Goal: Task Accomplishment & Management: Use online tool/utility

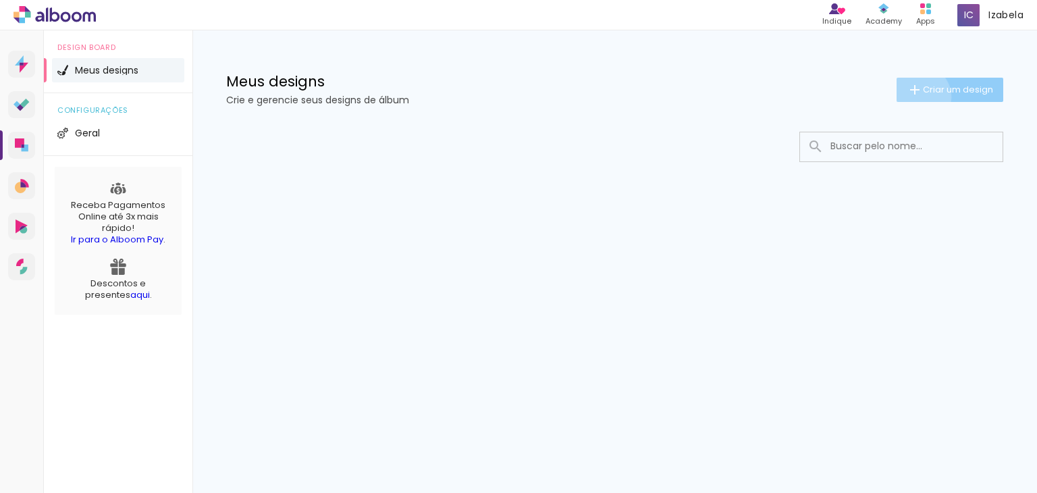
click at [916, 97] on iron-icon at bounding box center [915, 90] width 16 height 16
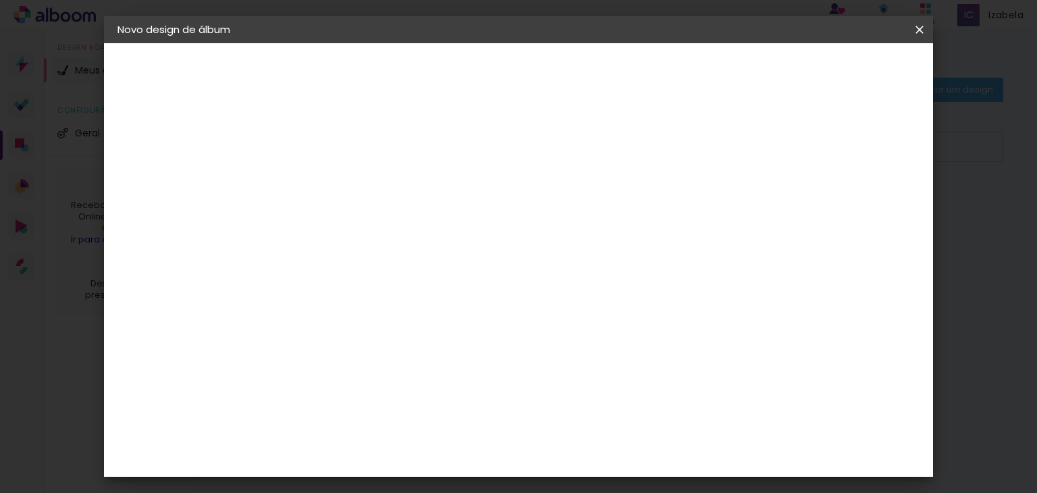
click at [338, 176] on input at bounding box center [338, 181] width 0 height 21
type input "Isa e Max"
type paper-input "Isa e Max"
click at [180, 161] on iron-pages "Fornecedor Escolhendo fornecedor..." at bounding box center [192, 166] width 148 height 27
click at [477, 78] on paper-button "Avançar" at bounding box center [444, 71] width 66 height 23
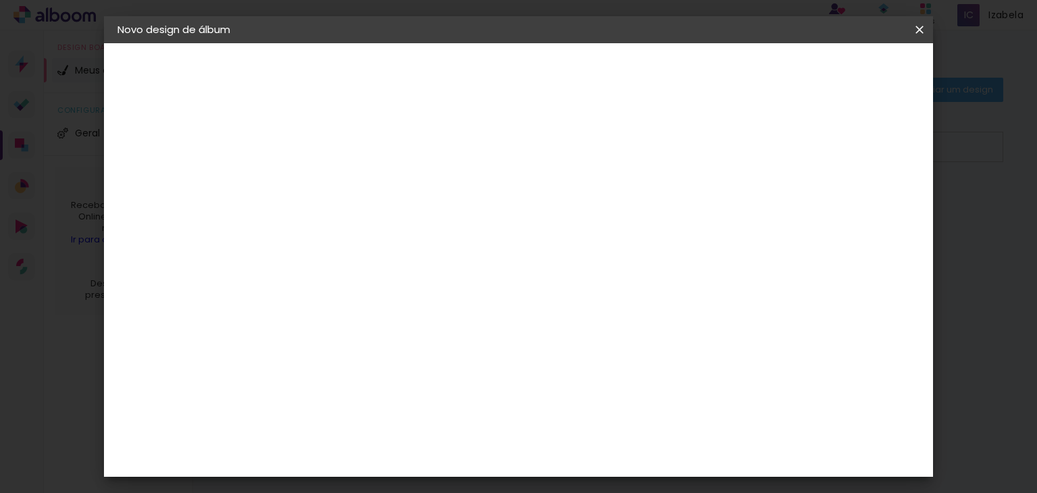
scroll to position [1351, 0]
click at [362, 377] on div "Go image" at bounding box center [345, 388] width 33 height 22
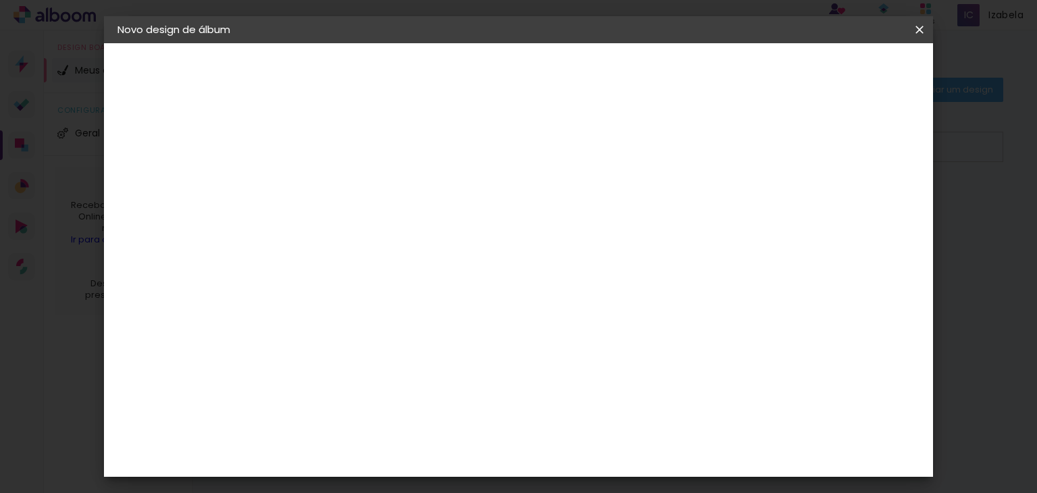
click at [446, 336] on paper-item "Grafis" at bounding box center [373, 351] width 146 height 30
click at [446, 299] on paper-item "Go image" at bounding box center [373, 316] width 146 height 35
click at [591, 80] on paper-button "Avançar" at bounding box center [558, 71] width 66 height 23
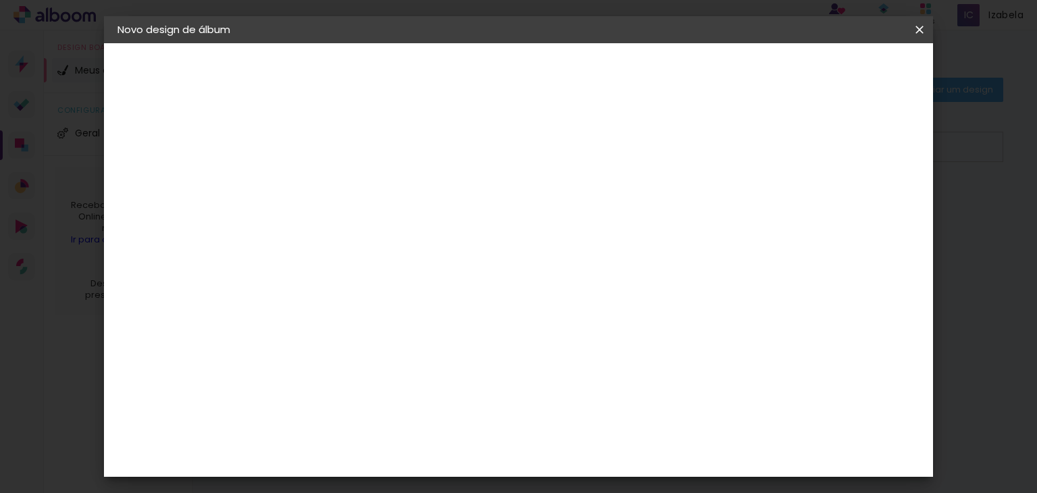
scroll to position [225, 0]
click at [0, 0] on slot "Avançar" at bounding box center [0, 0] width 0 height 0
type input "1"
type paper-input "1"
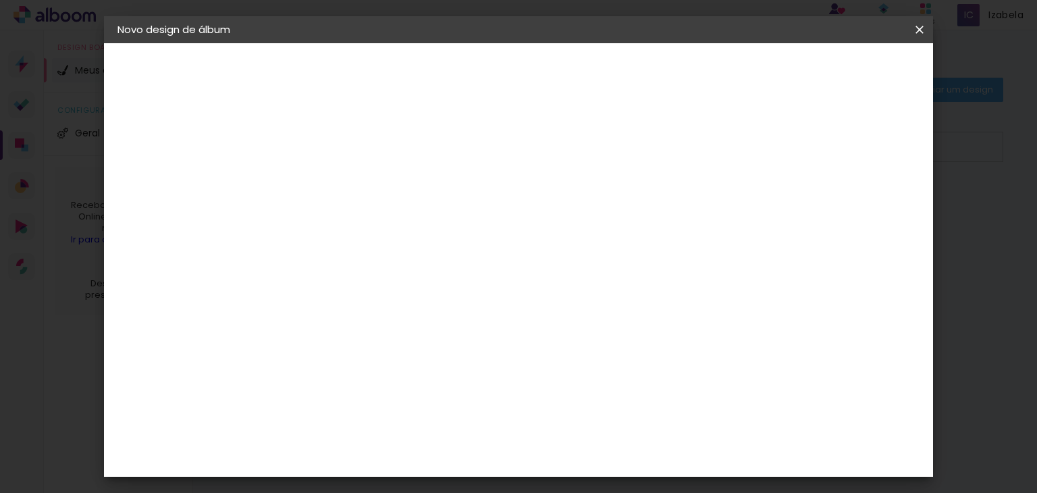
click at [343, 150] on input "1" at bounding box center [328, 145] width 47 height 17
type input "2"
type paper-input "2"
click at [346, 141] on input "2" at bounding box center [328, 145] width 47 height 17
type input "1"
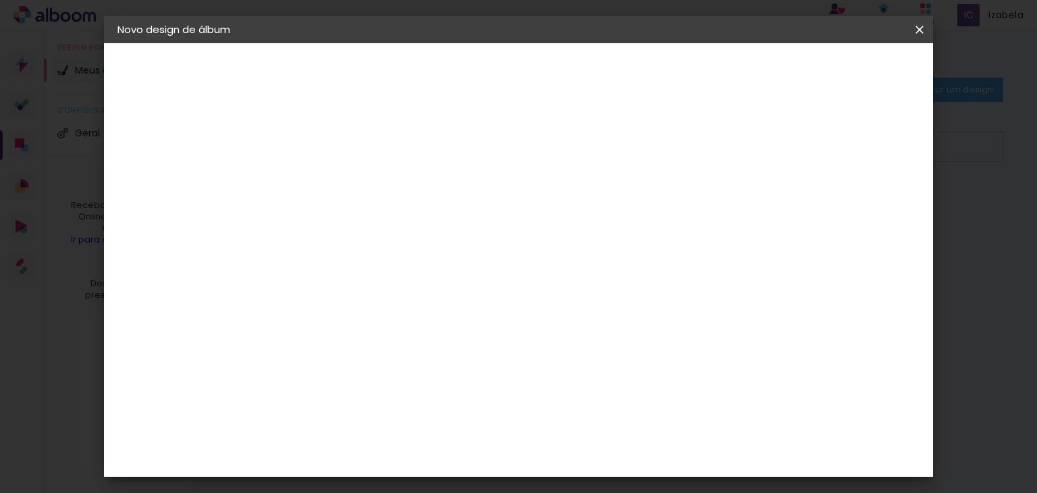
type paper-input "1"
click at [346, 151] on input "1" at bounding box center [328, 145] width 47 height 17
type input "2"
type paper-input "2"
click at [347, 137] on input "2" at bounding box center [328, 145] width 47 height 17
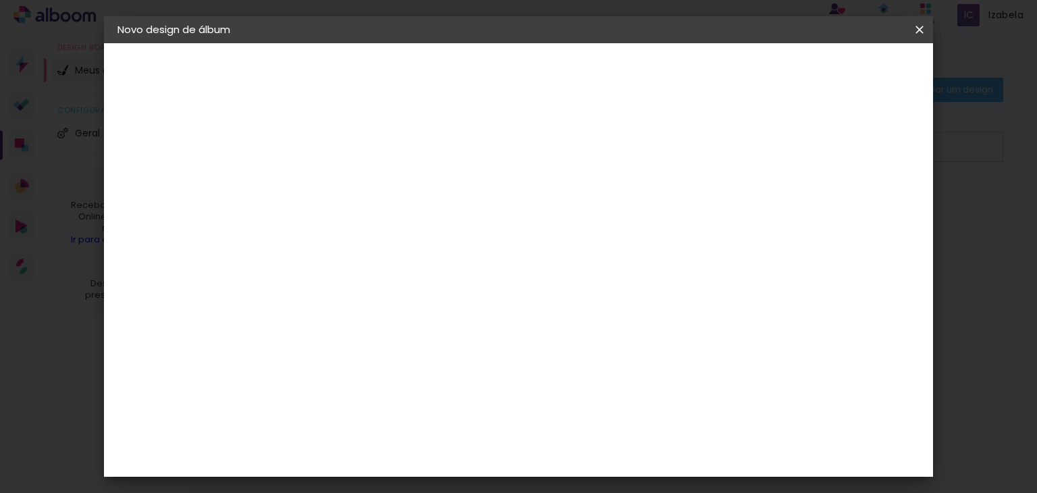
scroll to position [29, 0]
click at [632, 122] on div at bounding box center [625, 117] width 12 height 12
type paper-checkbox "on"
click at [632, 121] on div at bounding box center [625, 117] width 12 height 12
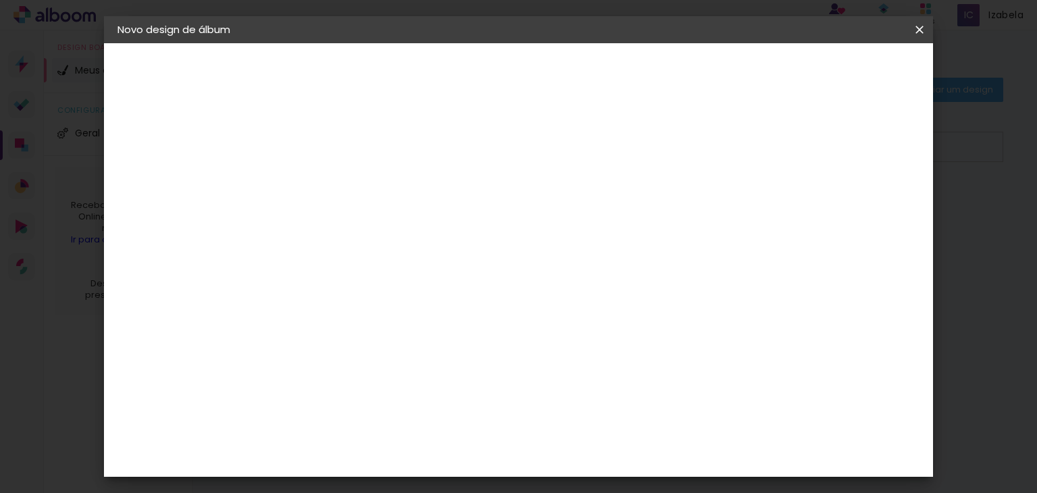
click at [632, 121] on div at bounding box center [625, 117] width 12 height 12
click at [708, 70] on span "Iniciar design" at bounding box center [676, 71] width 61 height 9
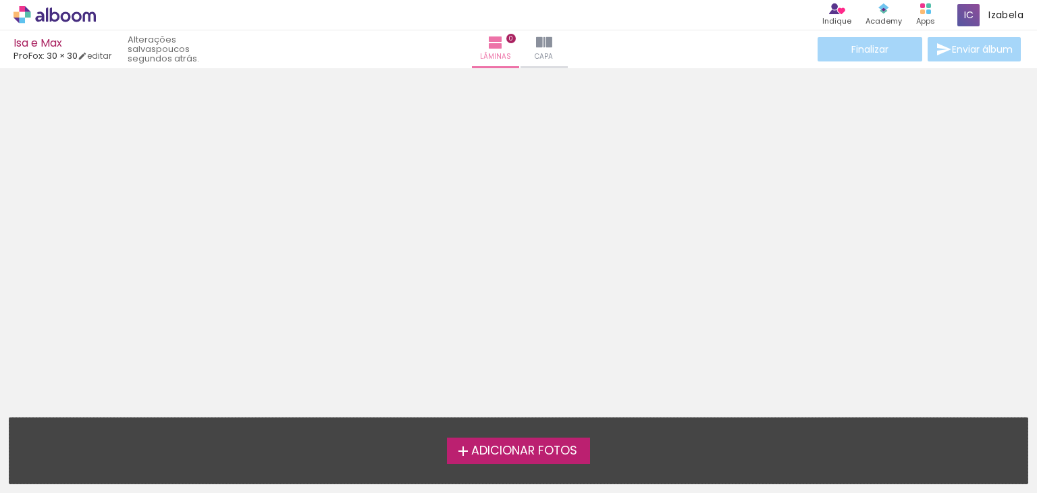
click at [541, 454] on span "Adicionar Fotos" at bounding box center [524, 451] width 106 height 12
click at [0, 0] on input "file" at bounding box center [0, 0] width 0 height 0
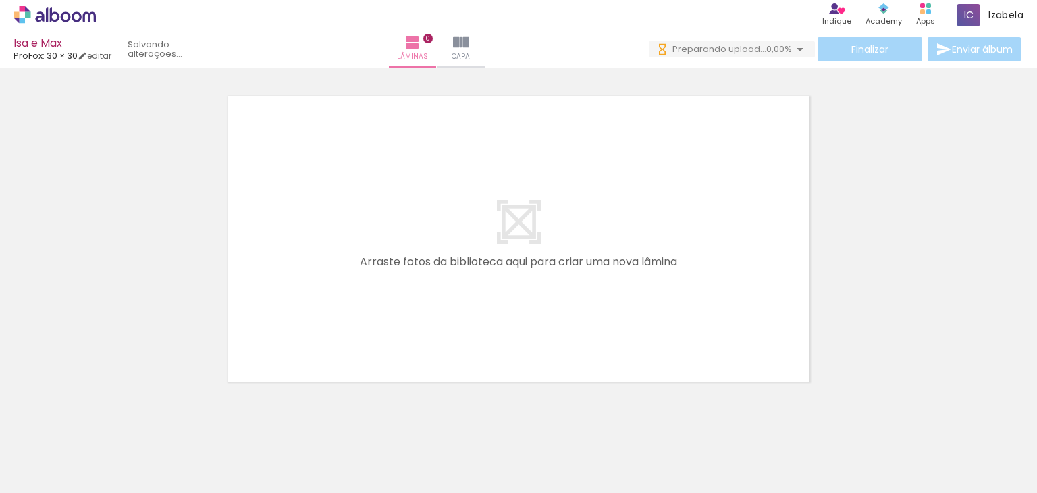
scroll to position [0, 4756]
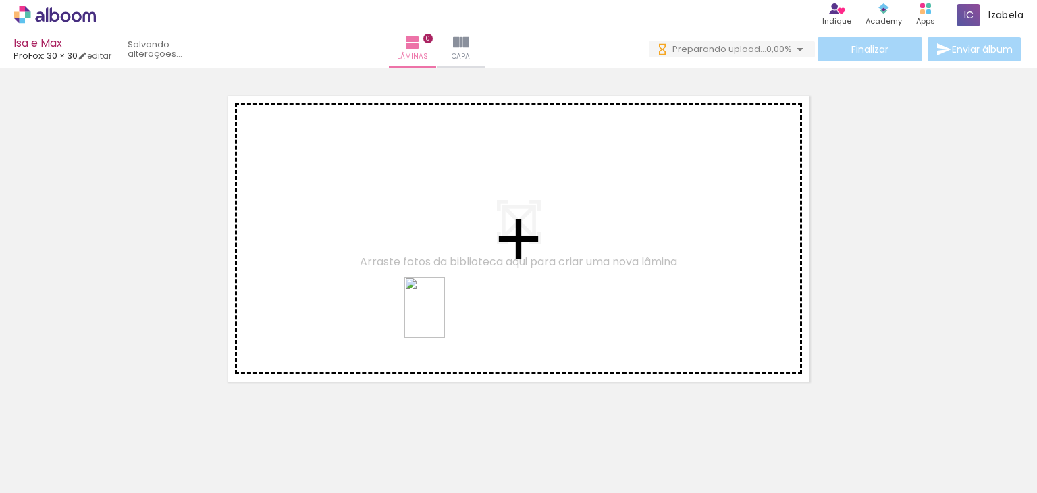
drag, startPoint x: 363, startPoint y: 453, endPoint x: 445, endPoint y: 317, distance: 158.2
click at [445, 317] on quentale-workspace at bounding box center [518, 246] width 1037 height 493
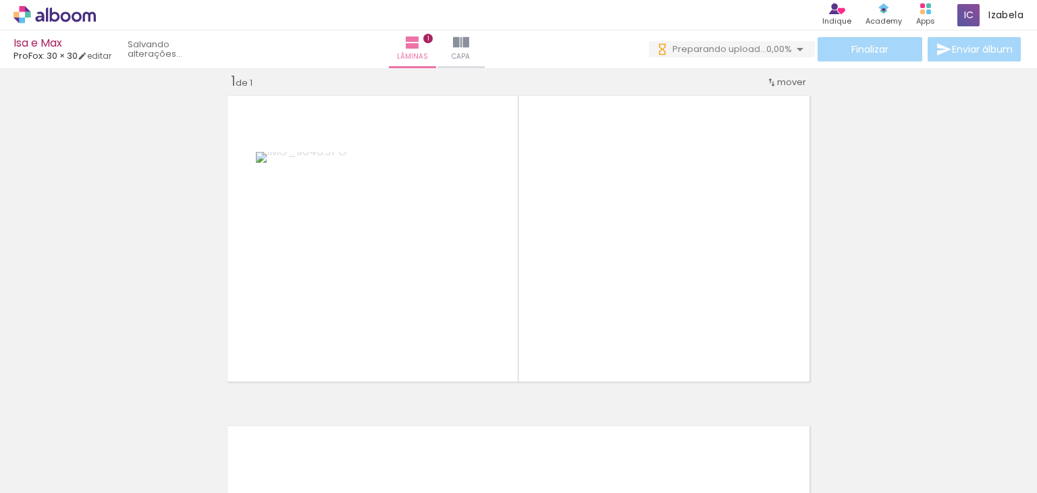
scroll to position [0, 4422]
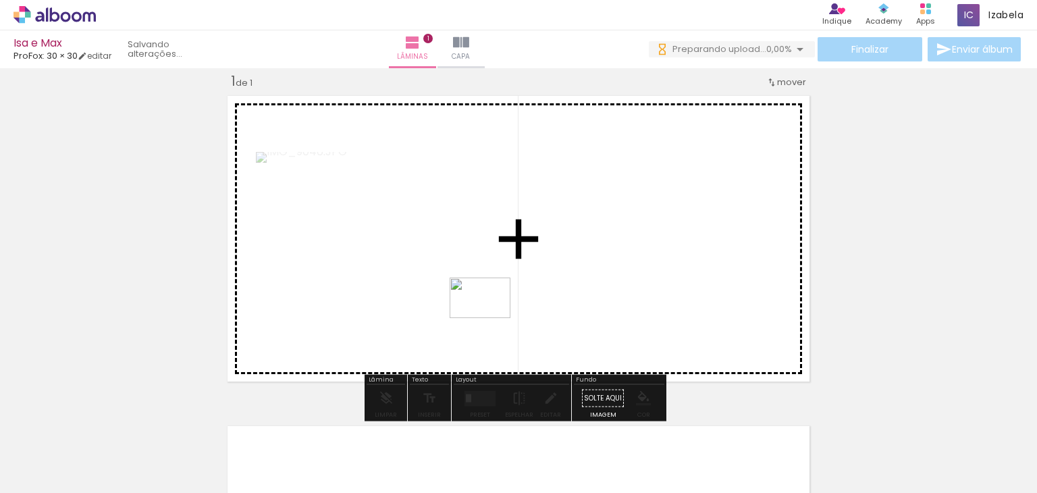
drag, startPoint x: 330, startPoint y: 461, endPoint x: 496, endPoint y: 309, distance: 225.7
click at [496, 309] on quentale-workspace at bounding box center [518, 246] width 1037 height 493
drag, startPoint x: 185, startPoint y: 448, endPoint x: 535, endPoint y: 232, distance: 411.2
click at [535, 232] on quentale-workspace at bounding box center [518, 246] width 1037 height 493
drag, startPoint x: 486, startPoint y: 471, endPoint x: 519, endPoint y: 343, distance: 131.9
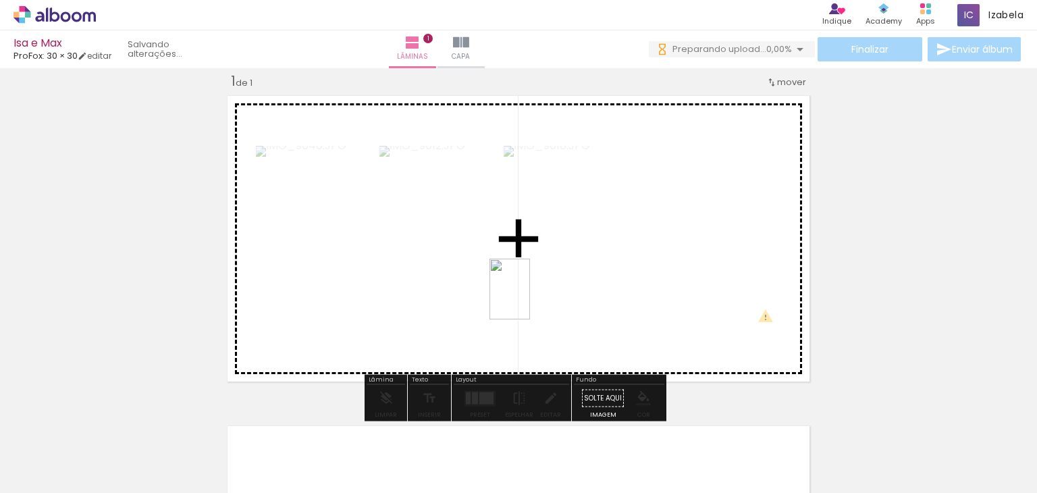
click at [530, 299] on quentale-workspace at bounding box center [518, 246] width 1037 height 493
drag, startPoint x: 545, startPoint y: 452, endPoint x: 500, endPoint y: 271, distance: 186.6
click at [500, 271] on quentale-workspace at bounding box center [518, 246] width 1037 height 493
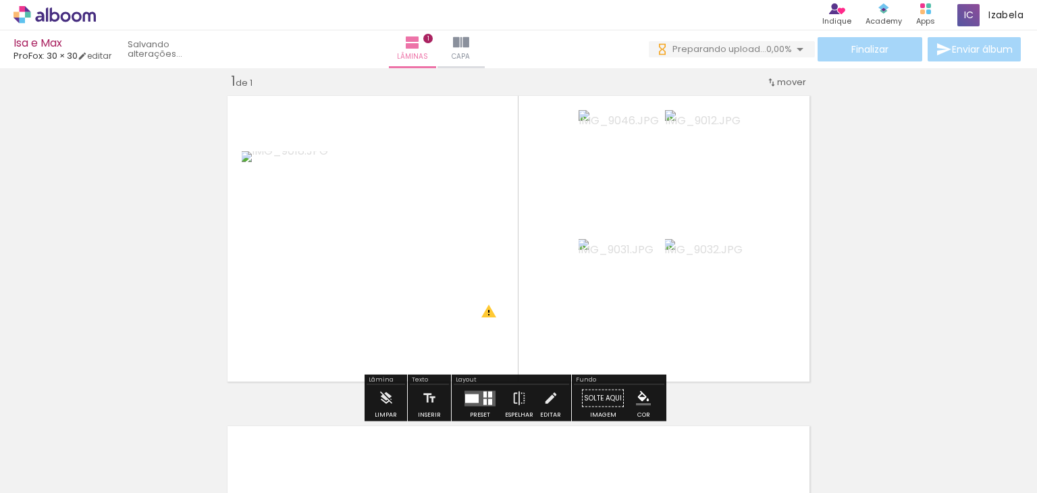
click at [770, 78] on iron-icon at bounding box center [772, 82] width 11 height 11
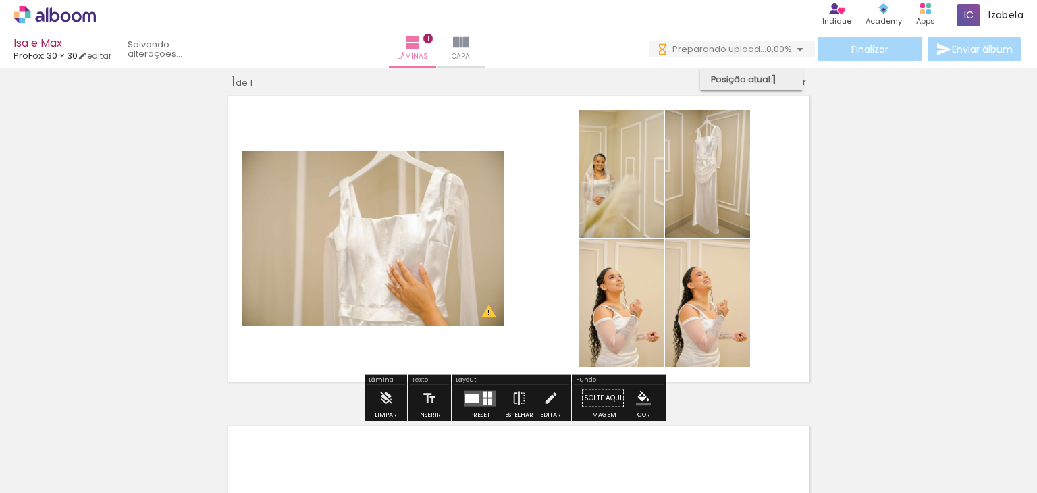
click at [775, 80] on span "1" at bounding box center [774, 79] width 3 height 22
click at [484, 395] on div at bounding box center [485, 394] width 3 height 6
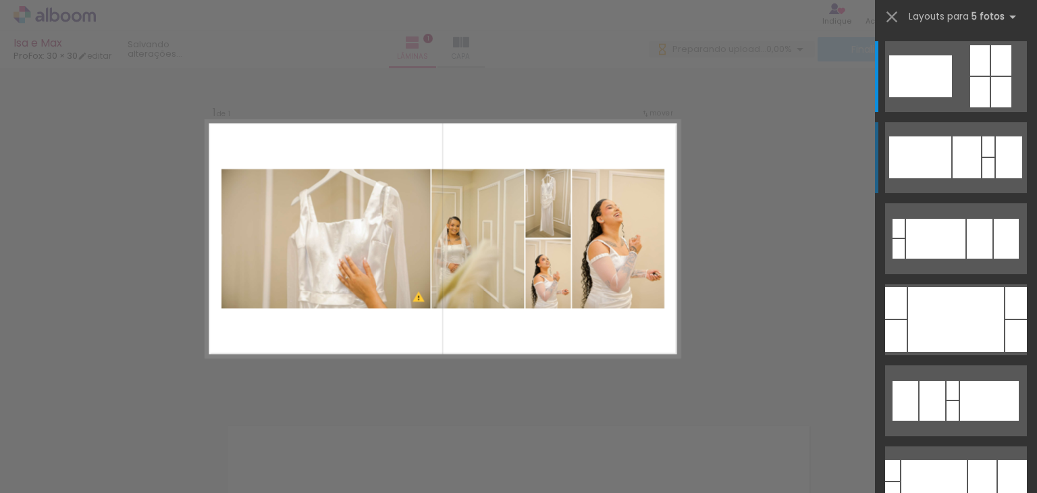
click at [959, 160] on div at bounding box center [967, 157] width 28 height 42
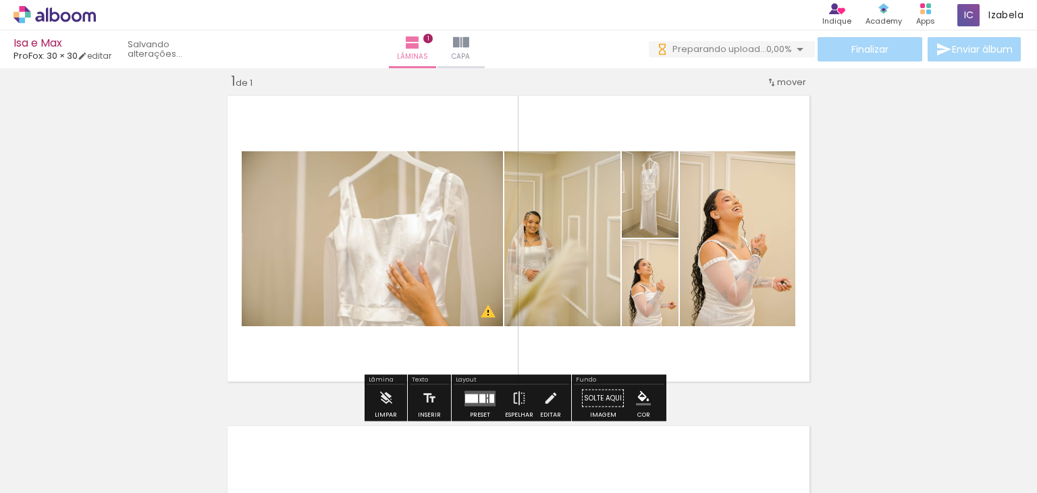
click at [480, 401] on div at bounding box center [483, 398] width 6 height 9
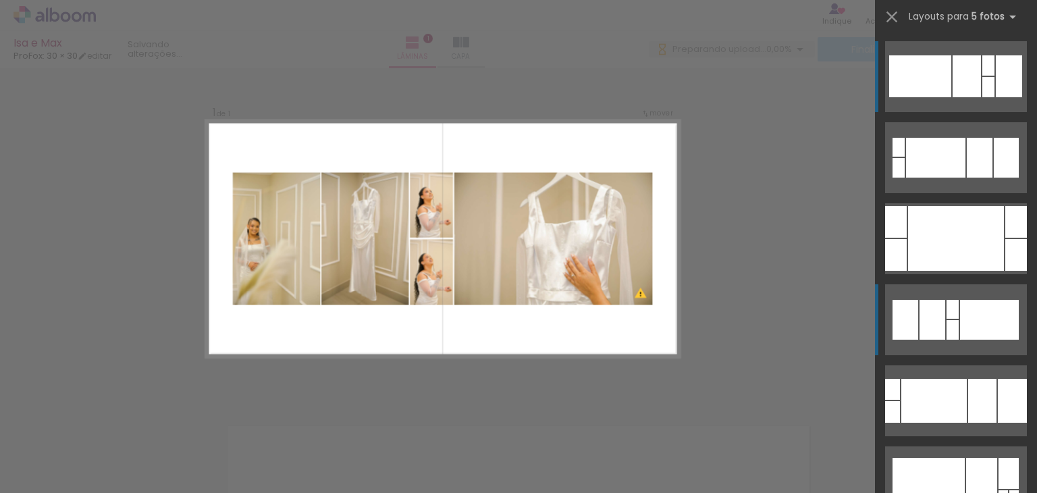
scroll to position [306, 0]
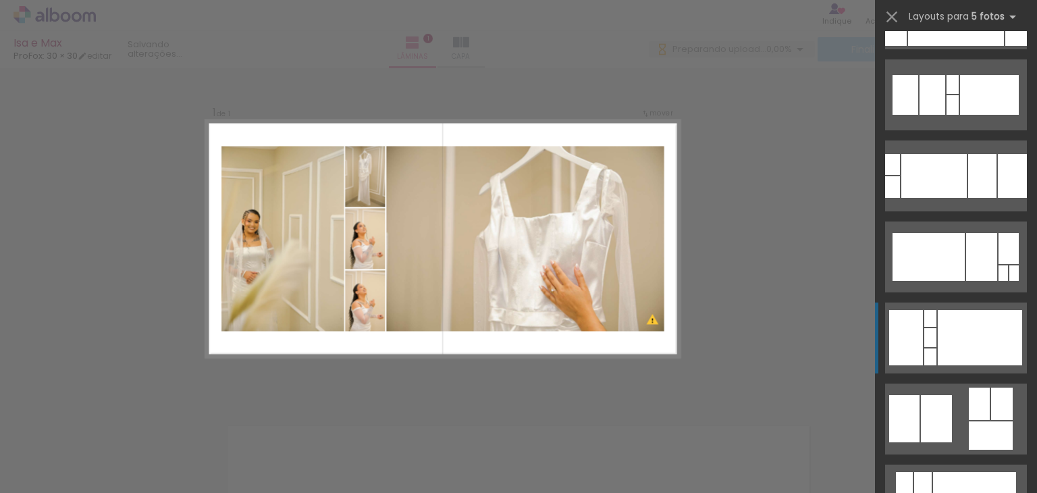
click at [940, 337] on div at bounding box center [980, 337] width 84 height 55
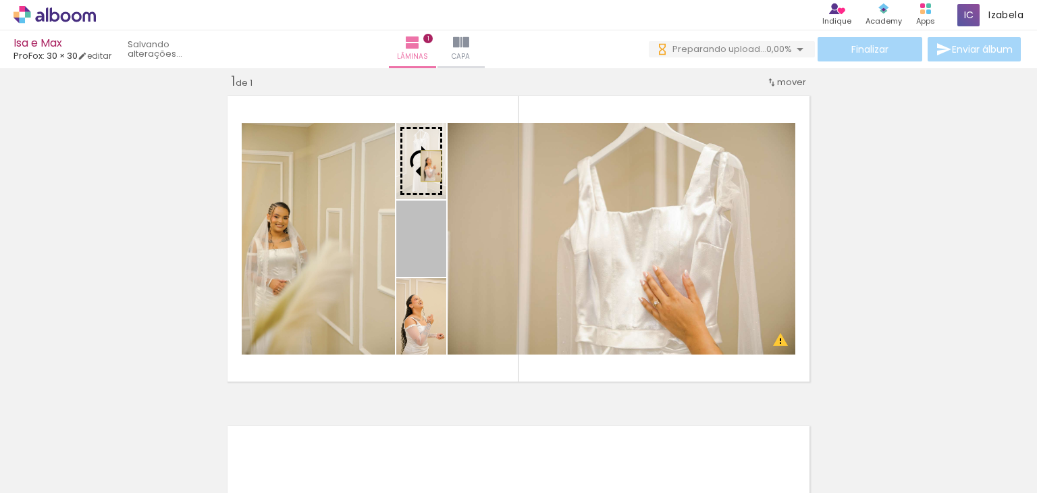
drag, startPoint x: 429, startPoint y: 239, endPoint x: 426, endPoint y: 165, distance: 73.7
click at [0, 0] on slot at bounding box center [0, 0] width 0 height 0
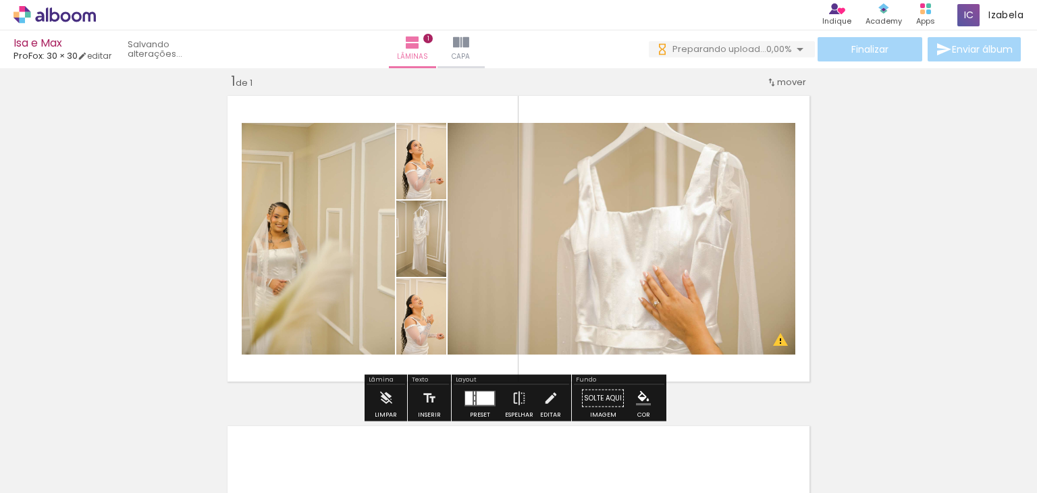
click at [887, 228] on div "Inserir lâmina 1 de 1 O Designbox precisará aumentar a sua imagem em 206% para …" at bounding box center [518, 386] width 1037 height 661
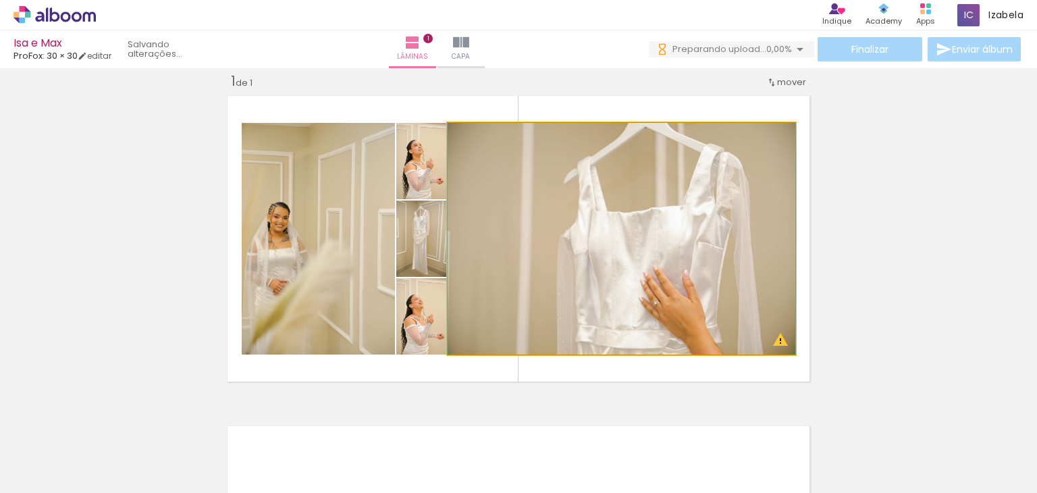
click at [635, 207] on quentale-photo at bounding box center [622, 239] width 348 height 232
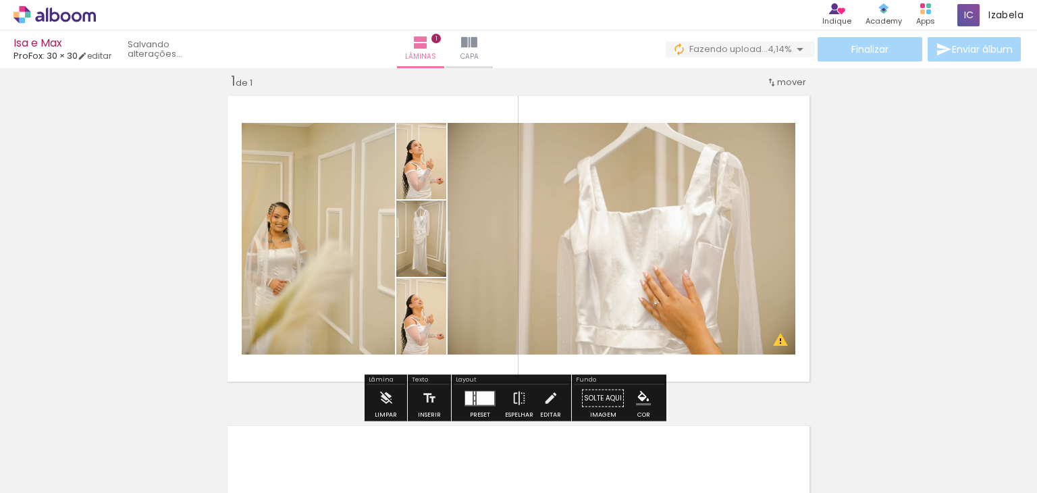
click at [753, 140] on quentale-photo at bounding box center [622, 239] width 348 height 232
click at [583, 206] on paper-item at bounding box center [585, 206] width 24 height 9
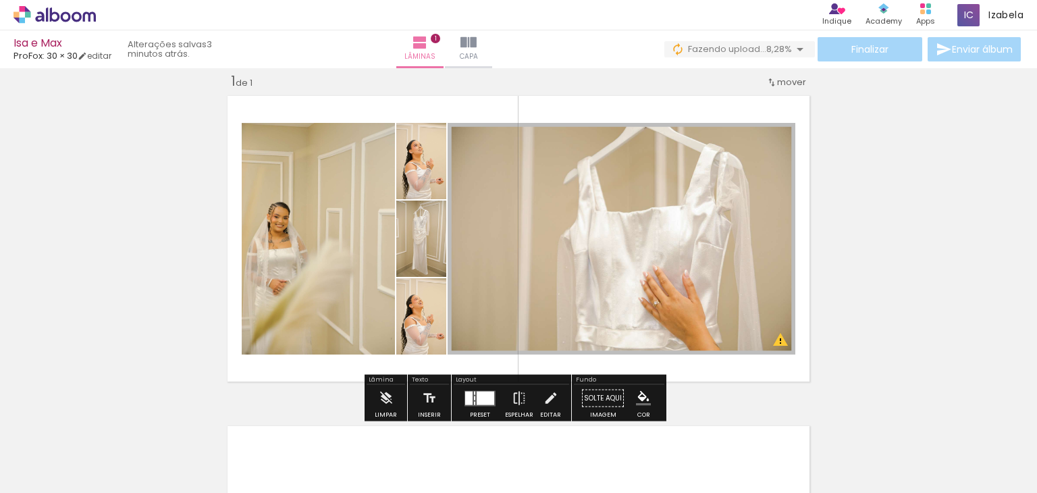
click at [582, 140] on div at bounding box center [585, 137] width 16 height 14
click at [582, 155] on paper-item at bounding box center [585, 159] width 24 height 9
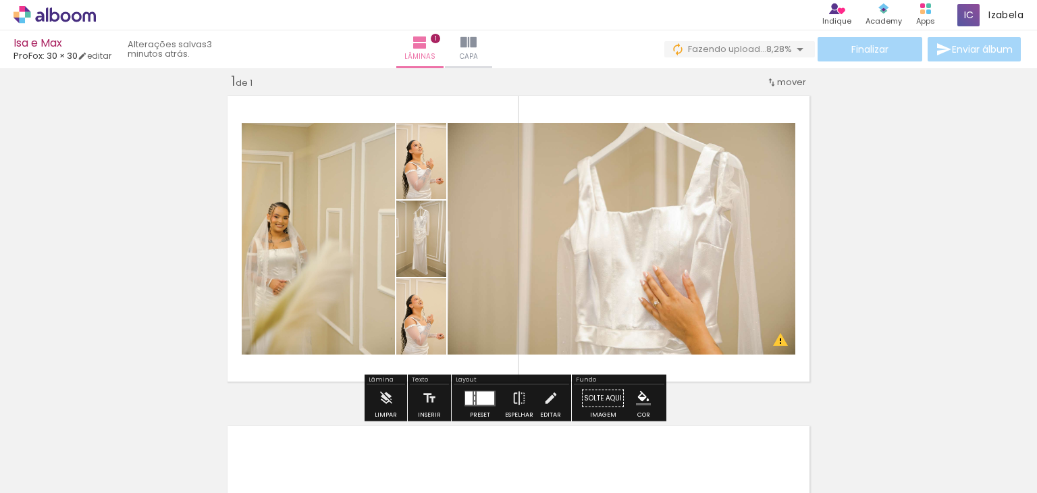
click at [0, 0] on slot "P&B" at bounding box center [0, 0] width 0 height 0
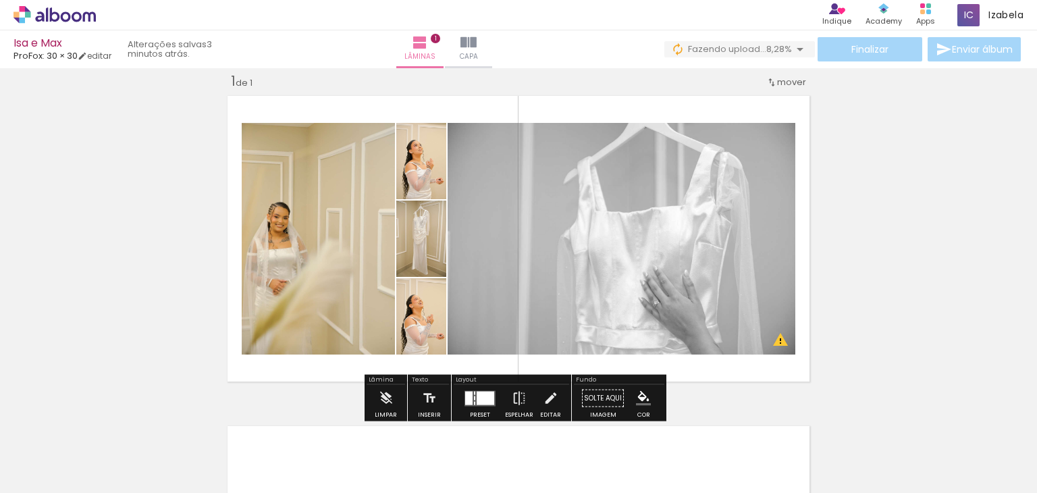
click at [0, 0] on slot "P&B" at bounding box center [0, 0] width 0 height 0
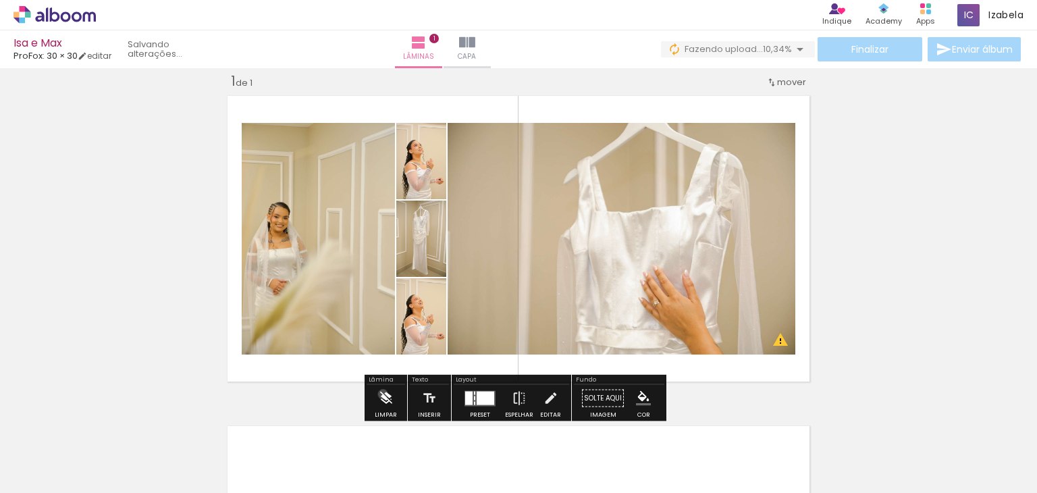
click at [383, 394] on iron-icon at bounding box center [386, 398] width 15 height 27
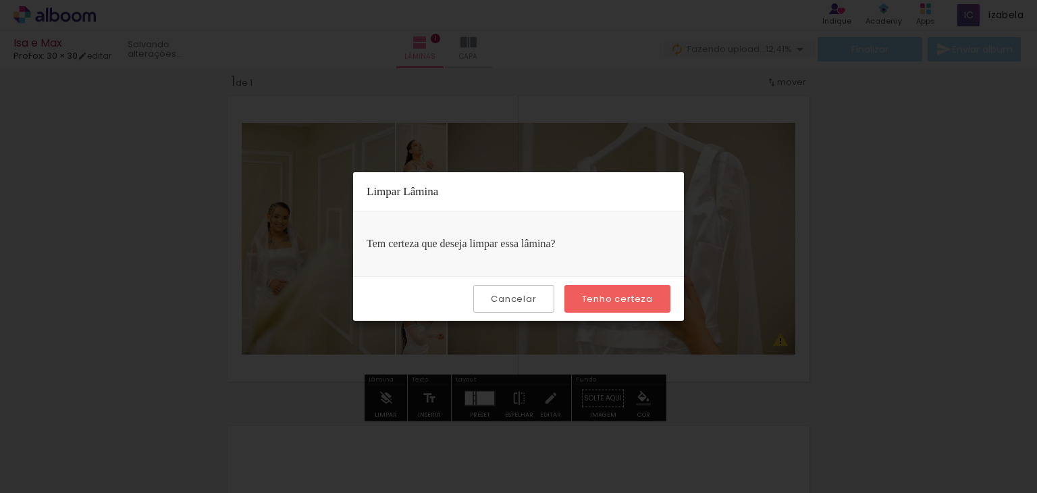
click at [513, 307] on paper-button "Cancelar" at bounding box center [513, 299] width 80 height 28
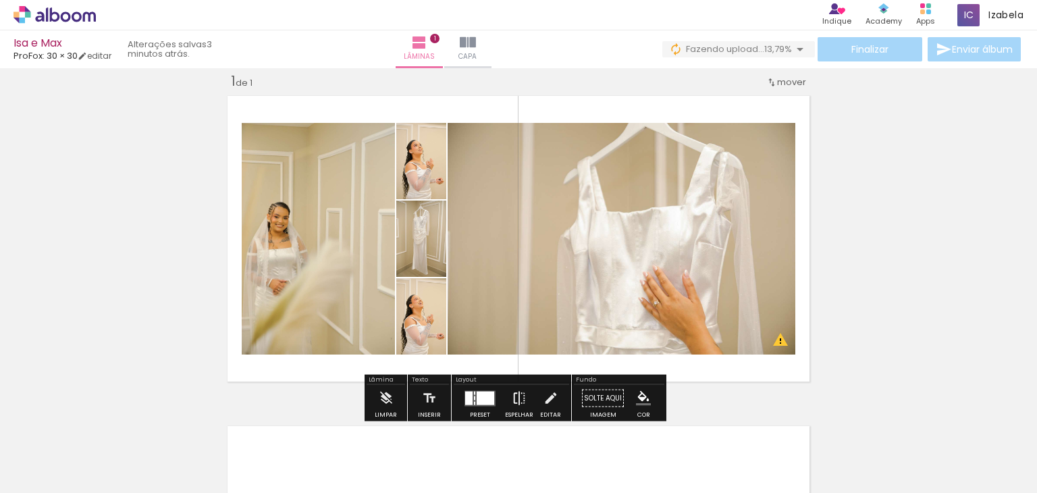
click at [512, 400] on iron-icon at bounding box center [519, 398] width 15 height 27
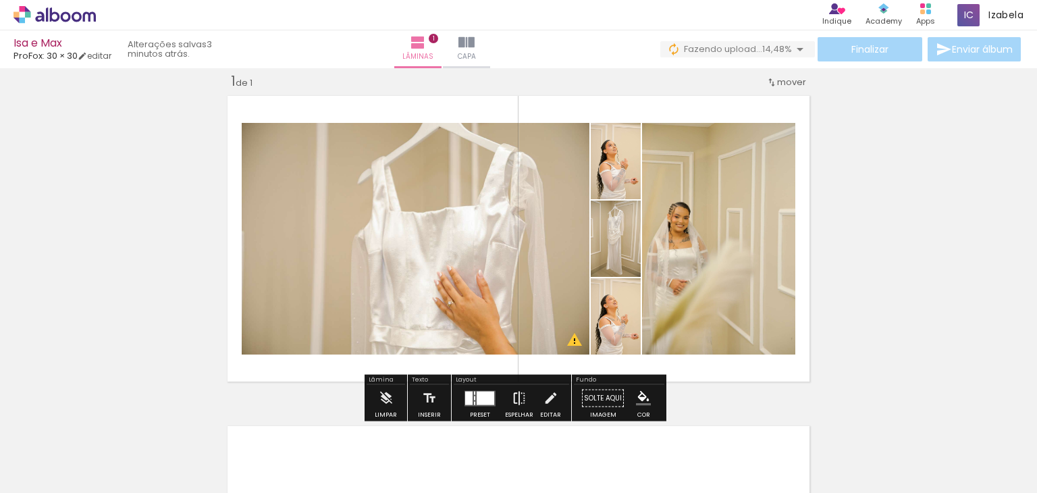
click at [512, 400] on iron-icon at bounding box center [519, 398] width 15 height 27
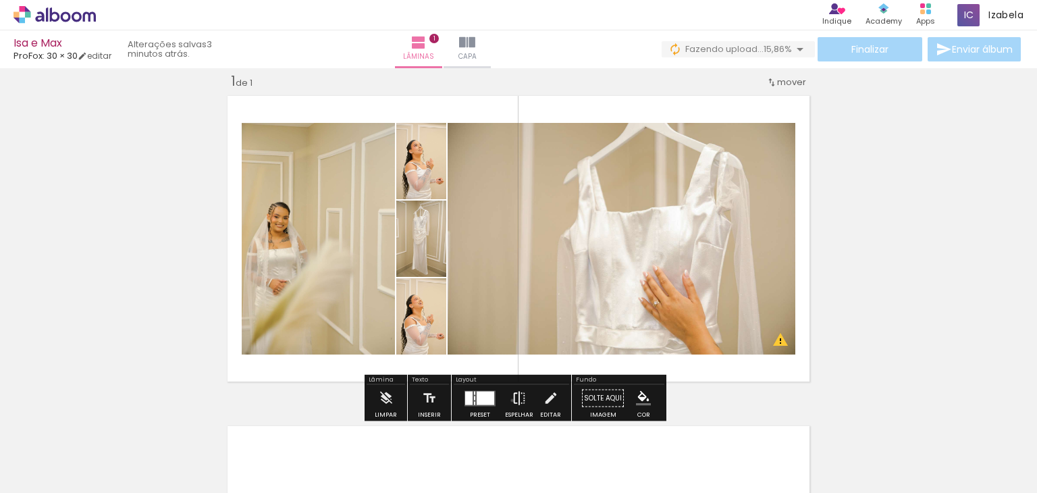
click at [512, 400] on iron-icon at bounding box center [519, 398] width 15 height 27
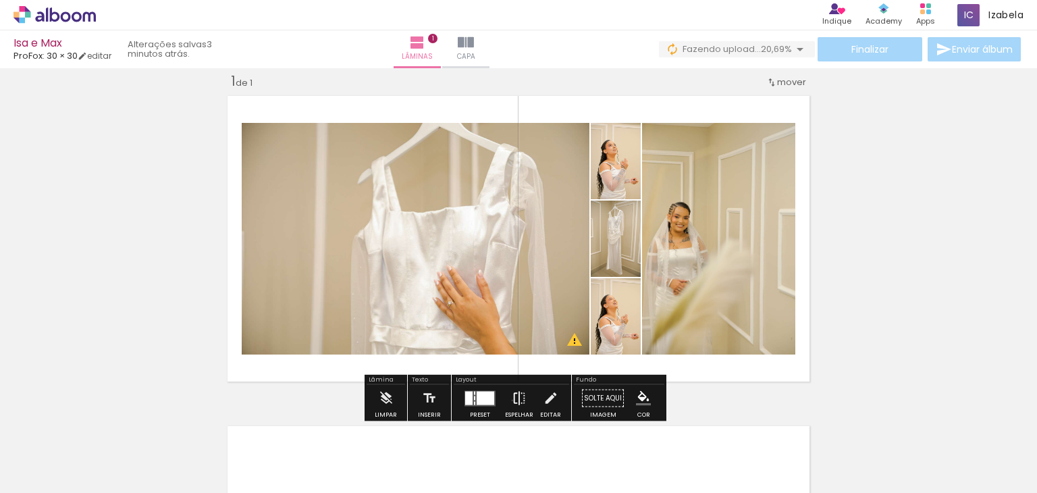
click at [512, 400] on iron-icon at bounding box center [519, 398] width 15 height 27
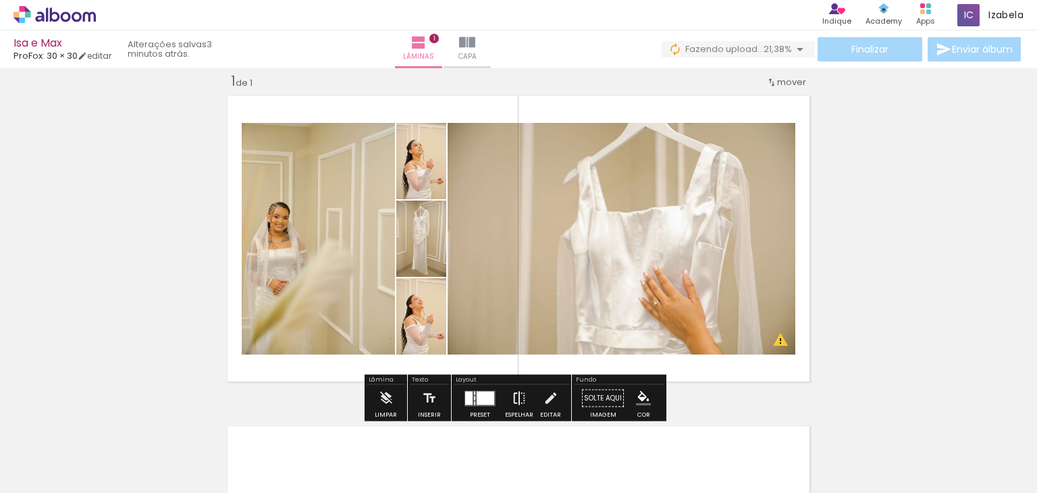
click at [512, 400] on iron-icon at bounding box center [519, 398] width 15 height 27
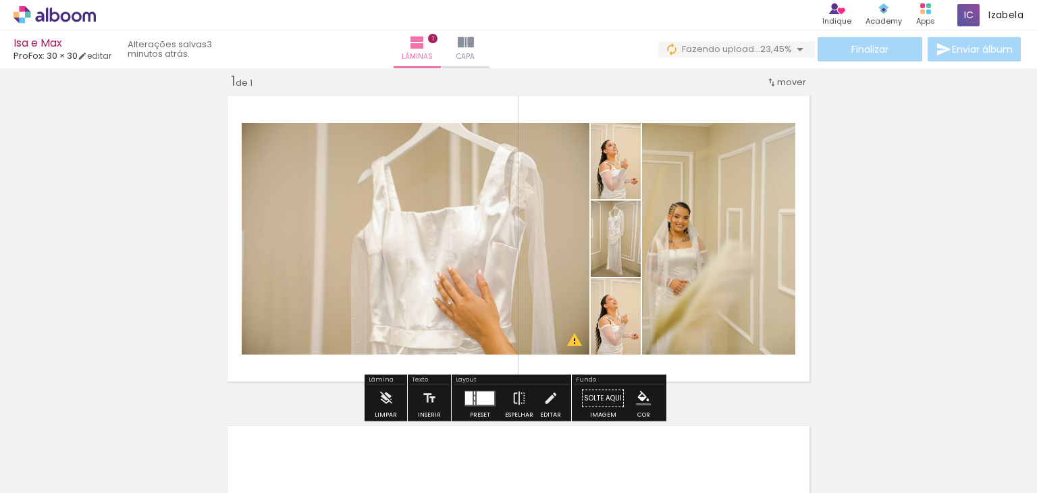
click at [609, 398] on paper-button "Solte aqui Imagem" at bounding box center [603, 402] width 49 height 34
click at [636, 397] on iron-icon "color picker" at bounding box center [643, 398] width 15 height 15
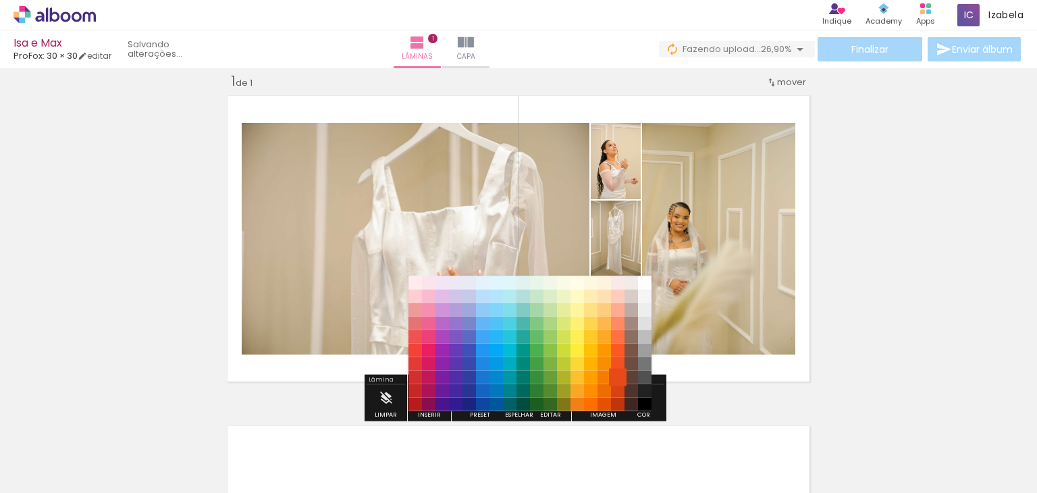
click at [623, 376] on paper-item "#e64a19" at bounding box center [618, 377] width 14 height 14
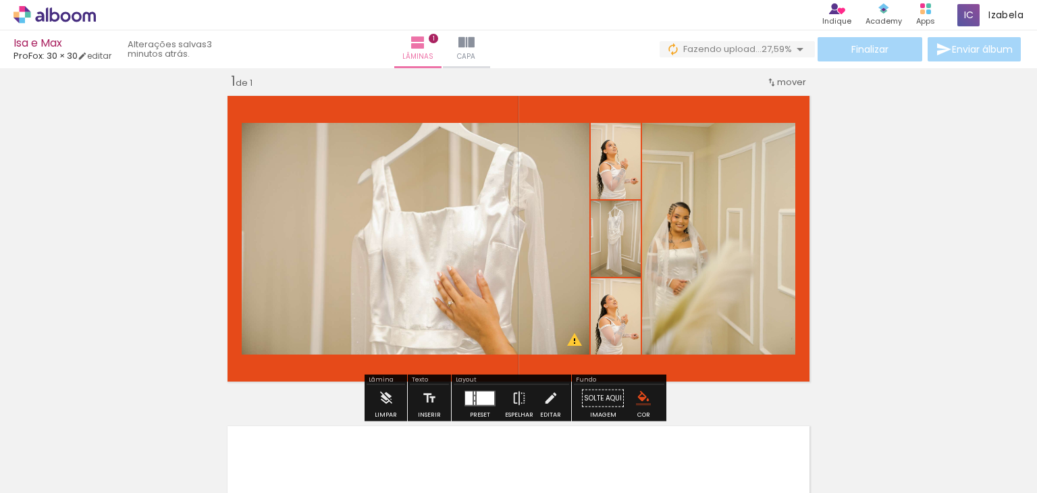
click at [642, 396] on iron-icon "color picker" at bounding box center [643, 398] width 15 height 15
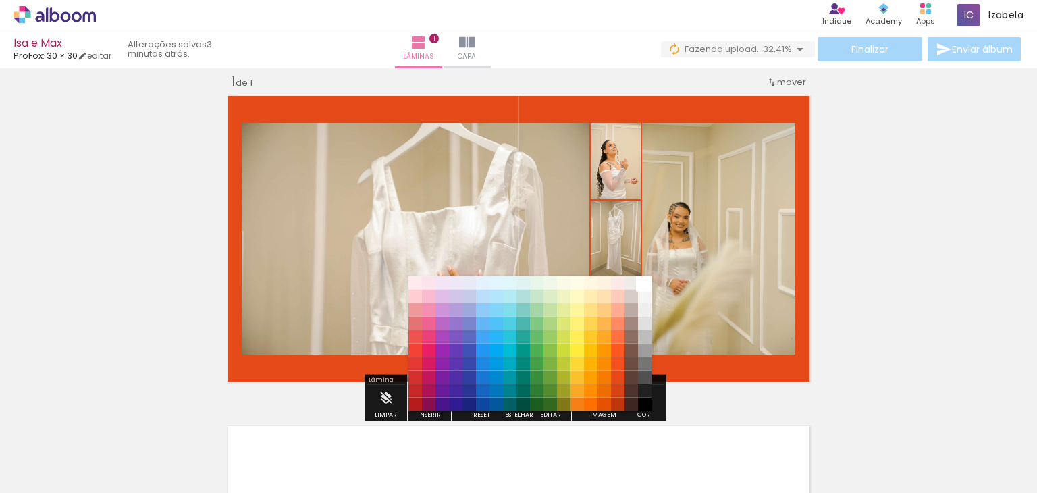
click at [650, 284] on paper-item "#ffffff" at bounding box center [645, 283] width 14 height 14
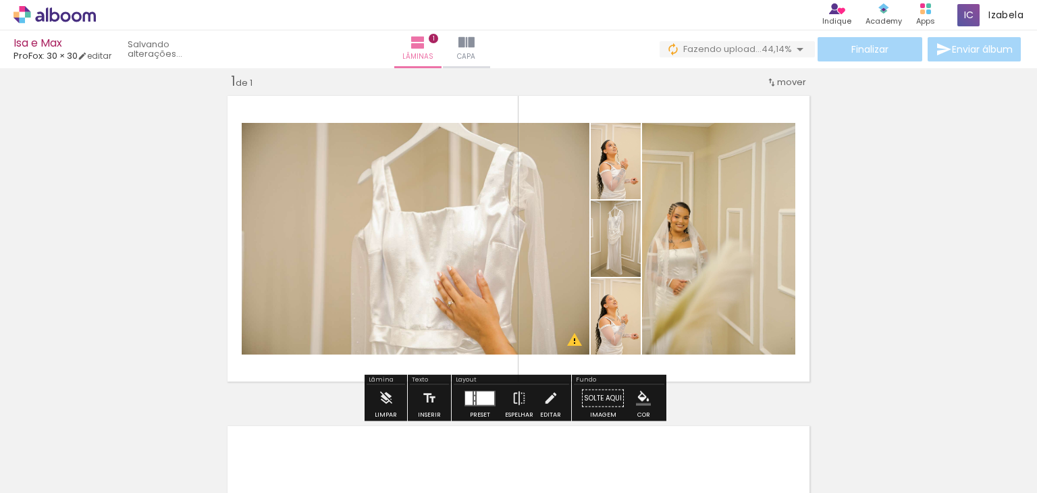
scroll to position [0, 3831]
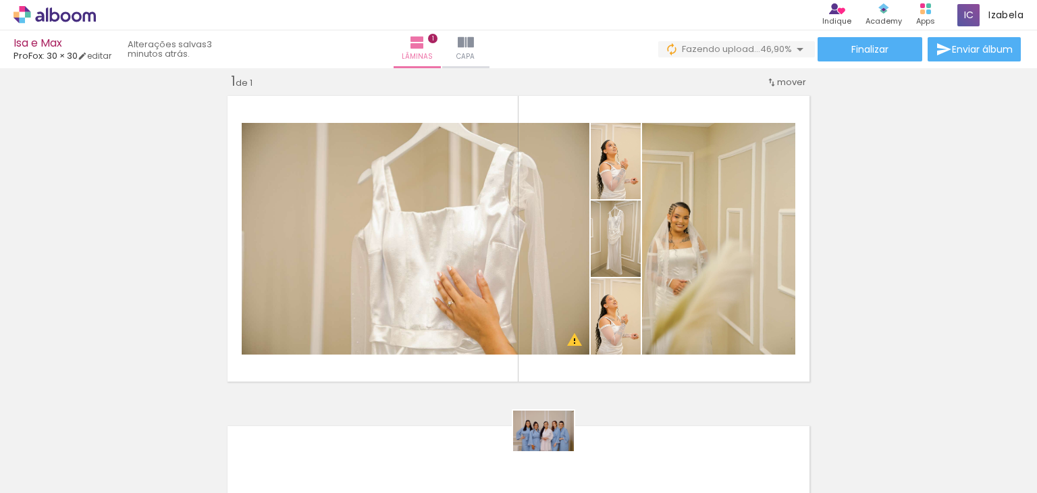
drag, startPoint x: 546, startPoint y: 455, endPoint x: 554, endPoint y: 451, distance: 8.8
click at [554, 451] on div at bounding box center [540, 448] width 67 height 45
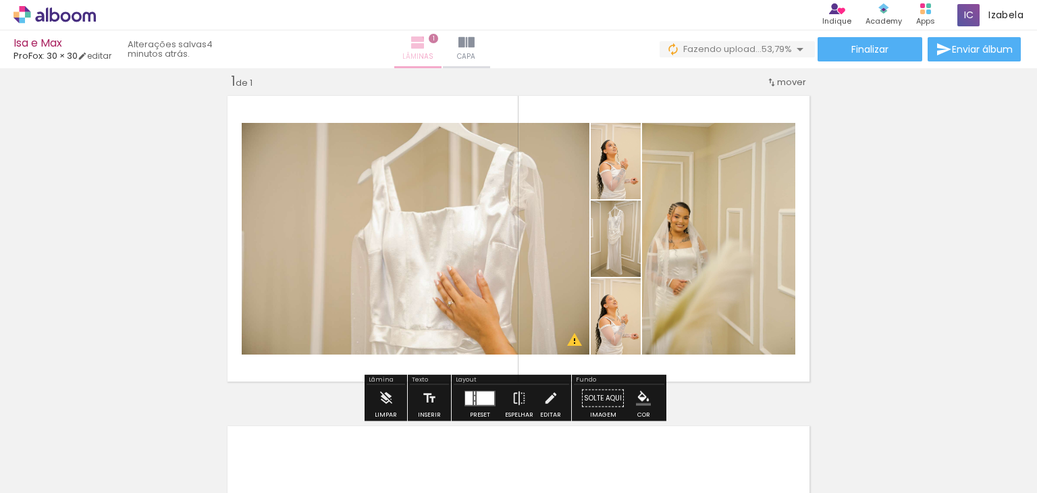
click at [442, 45] on paper-button "Lâminas 1" at bounding box center [417, 49] width 47 height 38
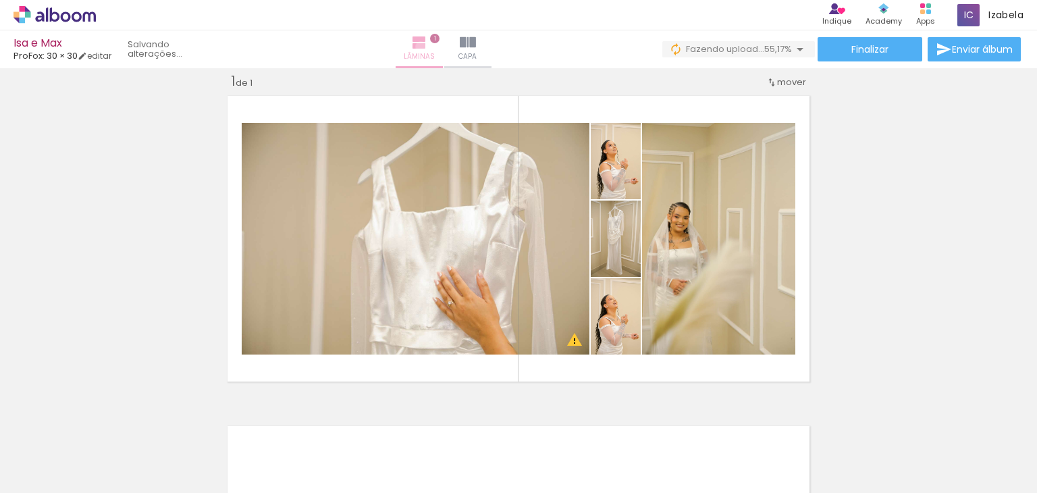
click at [428, 47] on iron-icon at bounding box center [419, 42] width 16 height 16
click at [427, 47] on iron-icon at bounding box center [419, 42] width 16 height 16
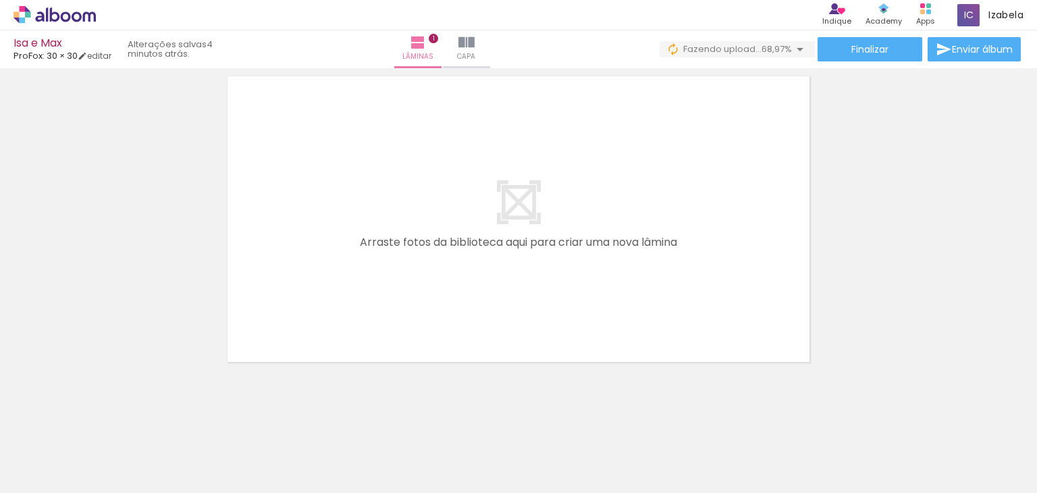
scroll to position [367, 0]
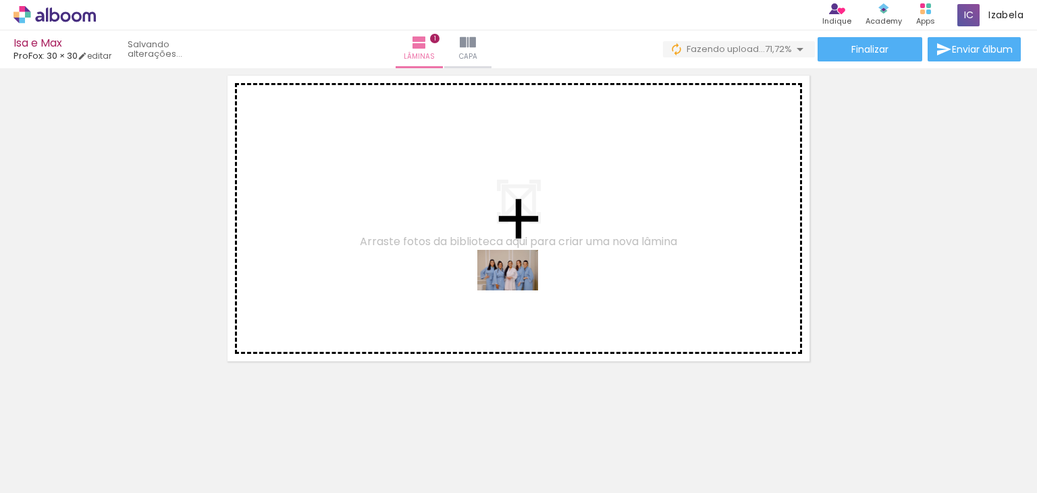
drag, startPoint x: 537, startPoint y: 444, endPoint x: 518, endPoint y: 290, distance: 155.2
click at [518, 290] on quentale-workspace at bounding box center [518, 246] width 1037 height 493
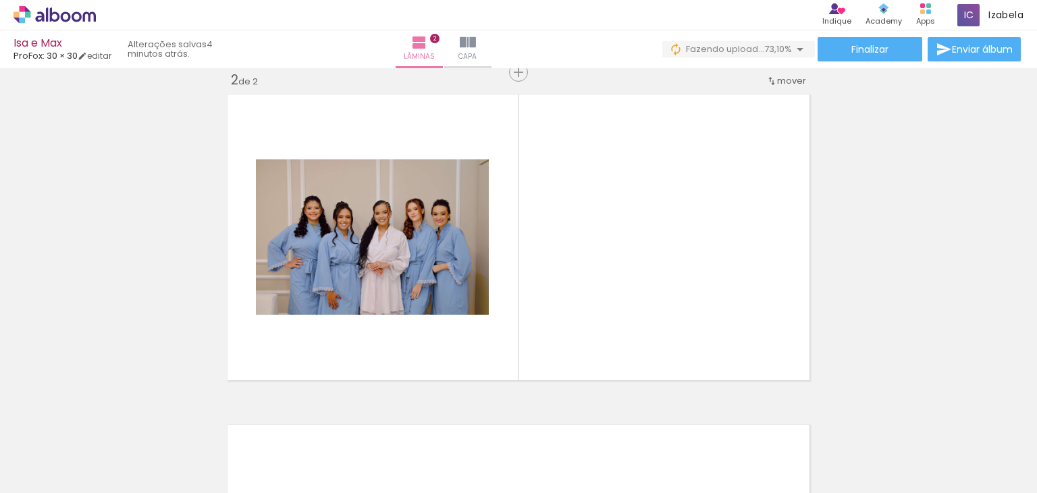
scroll to position [347, 0]
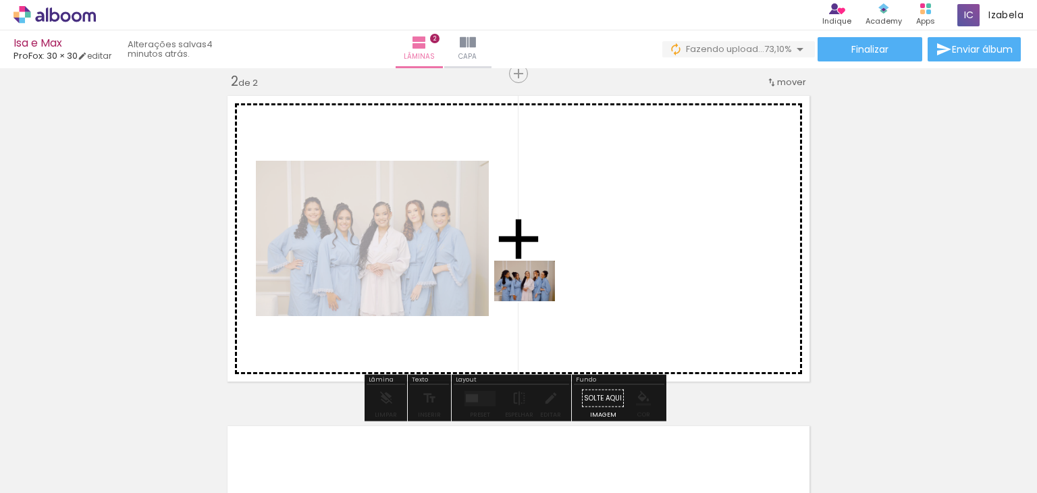
drag, startPoint x: 602, startPoint y: 450, endPoint x: 535, endPoint y: 301, distance: 163.2
click at [535, 301] on quentale-workspace at bounding box center [518, 246] width 1037 height 493
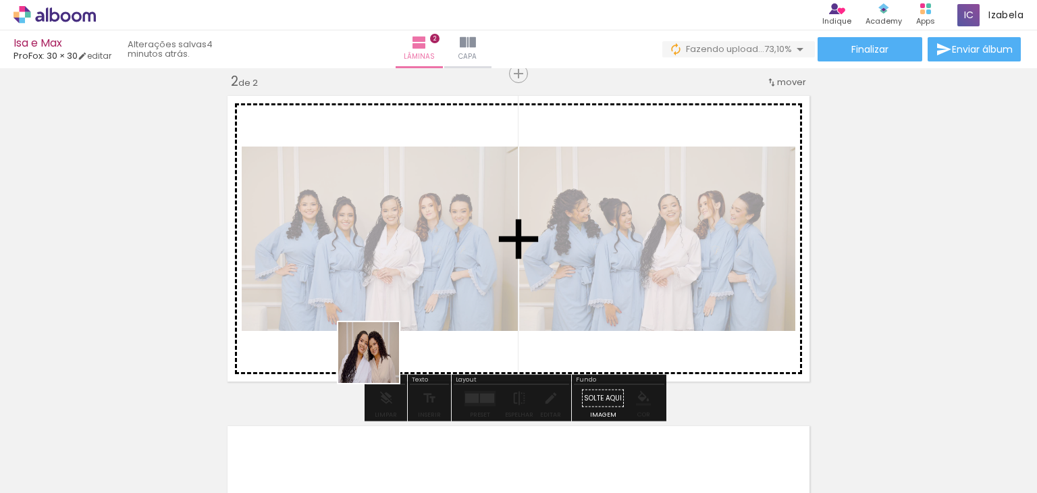
drag, startPoint x: 311, startPoint y: 453, endPoint x: 437, endPoint y: 288, distance: 207.6
click at [437, 288] on quentale-workspace at bounding box center [518, 246] width 1037 height 493
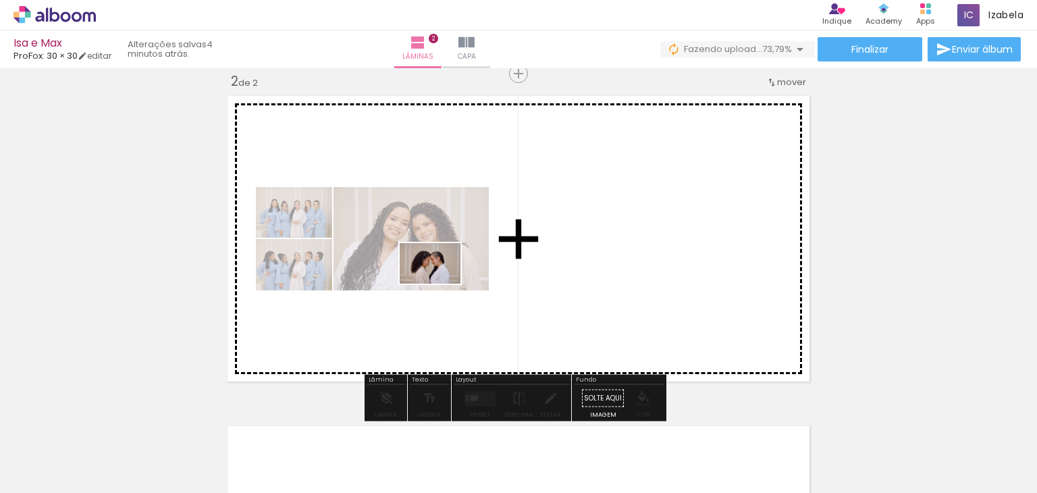
drag, startPoint x: 252, startPoint y: 452, endPoint x: 440, endPoint y: 284, distance: 252.6
click at [440, 284] on quentale-workspace at bounding box center [518, 246] width 1037 height 493
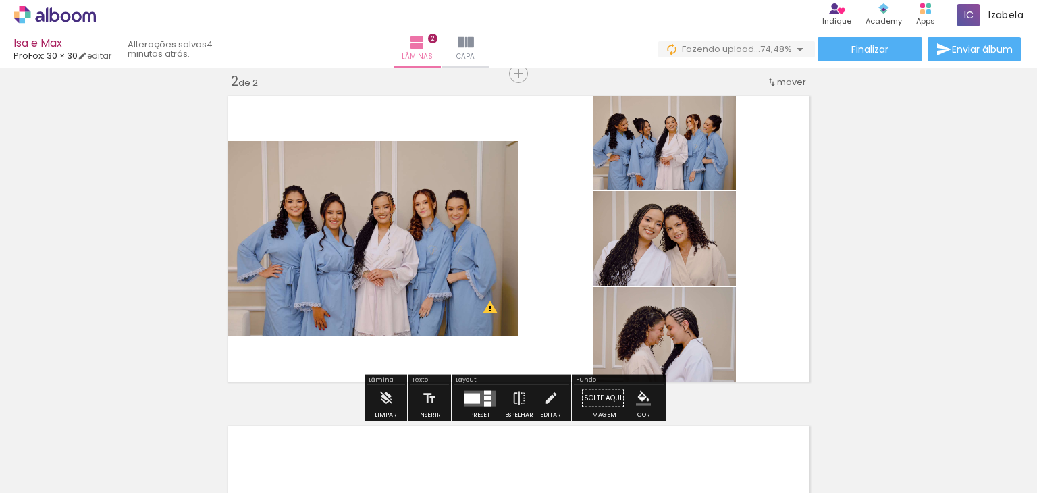
click at [470, 396] on div at bounding box center [473, 398] width 16 height 10
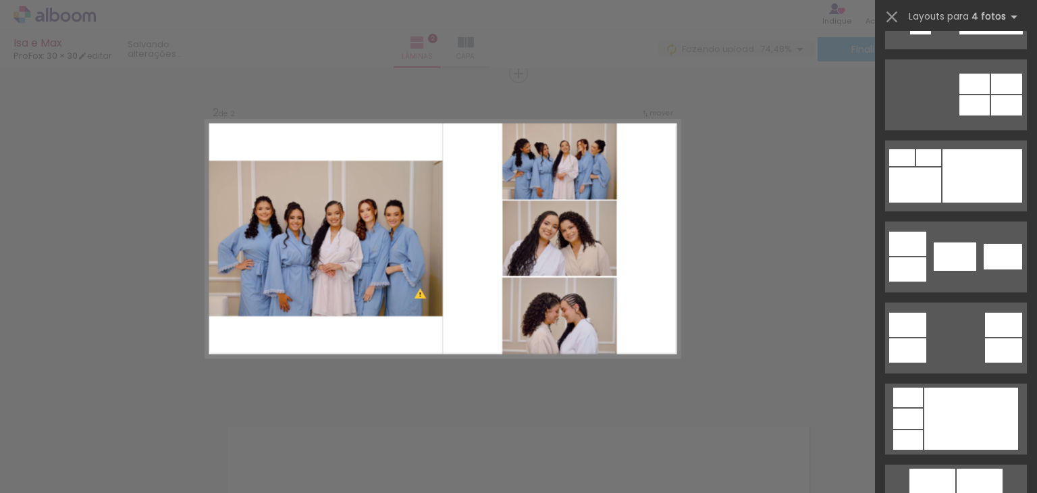
scroll to position [0, 0]
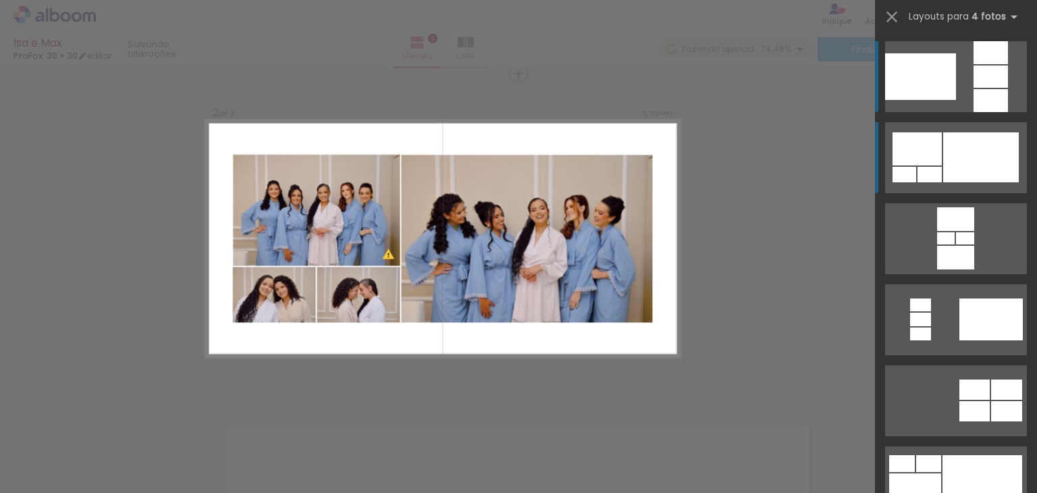
click at [956, 162] on div at bounding box center [982, 157] width 76 height 50
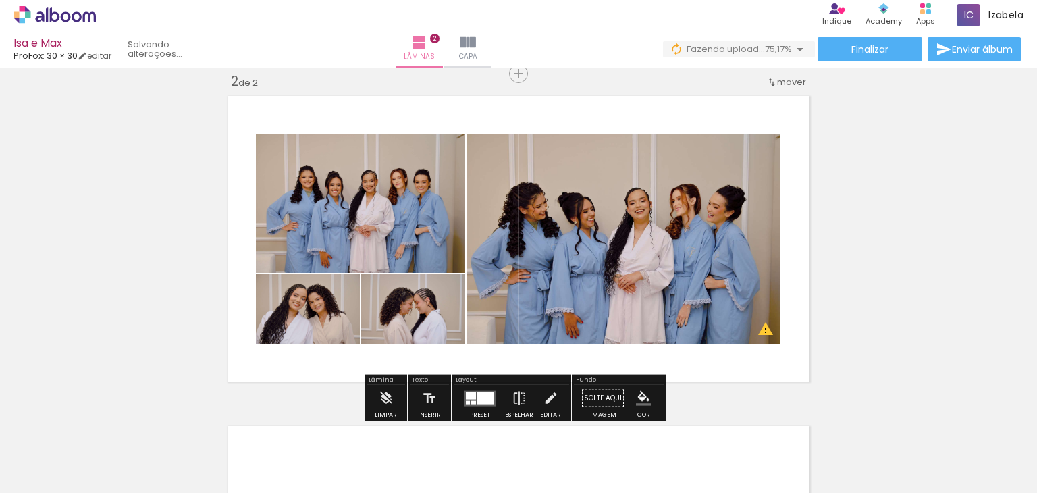
click at [485, 400] on div at bounding box center [486, 398] width 16 height 12
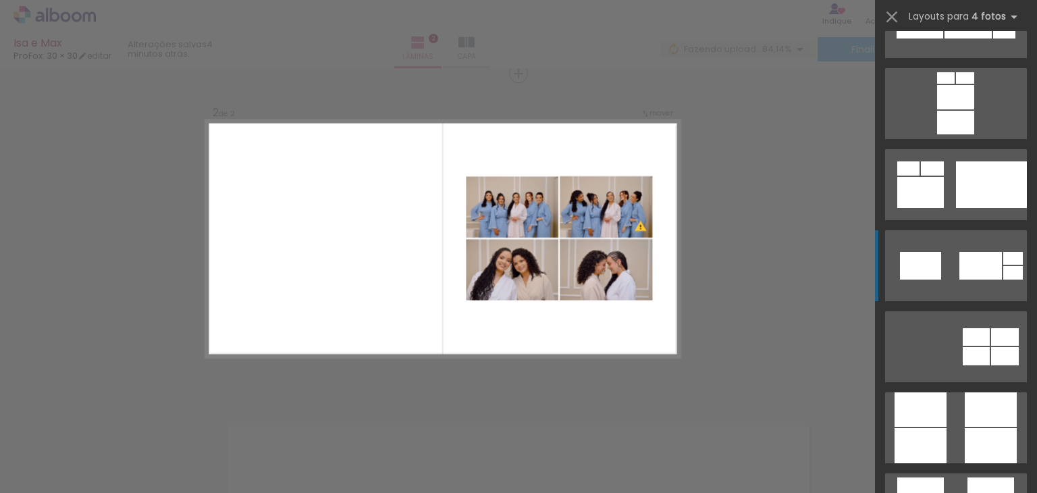
scroll to position [3682, 0]
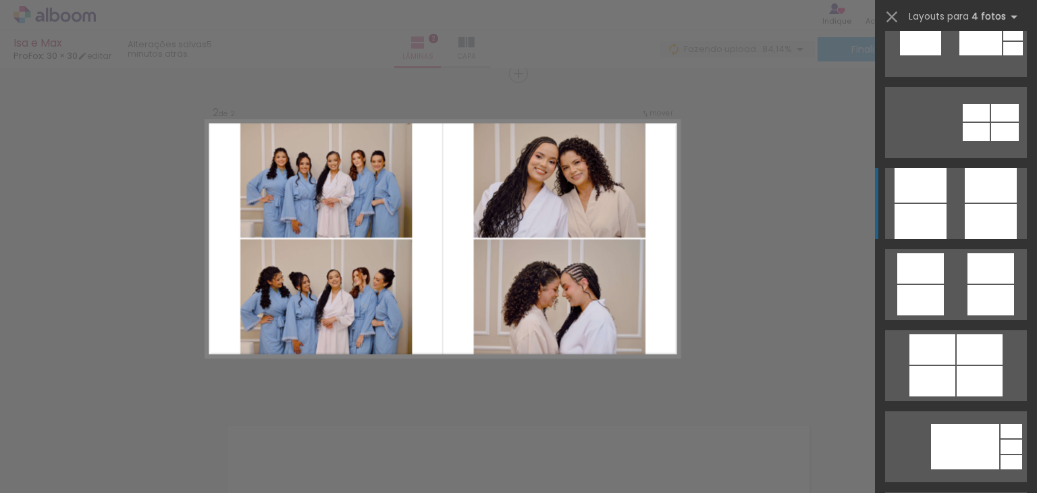
click at [932, 217] on div at bounding box center [921, 221] width 52 height 35
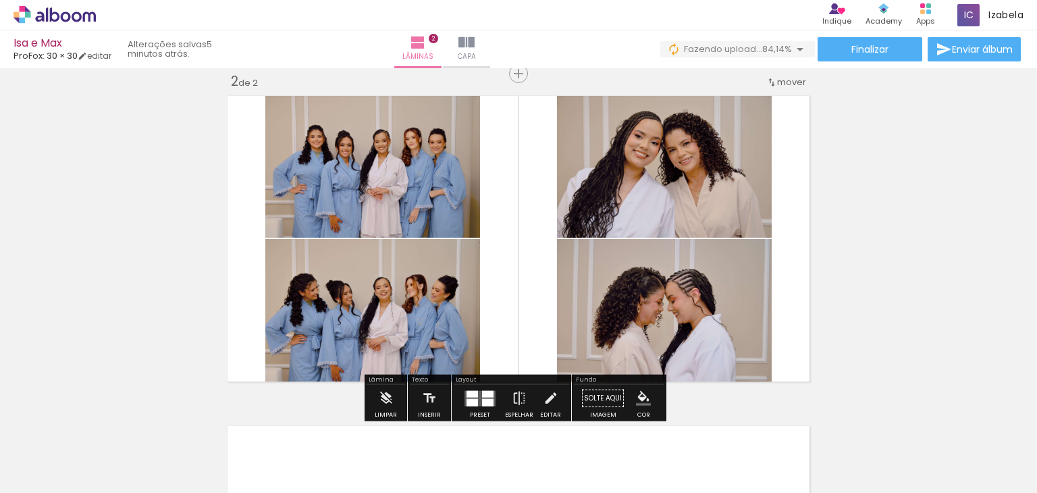
click at [470, 395] on div at bounding box center [472, 393] width 11 height 7
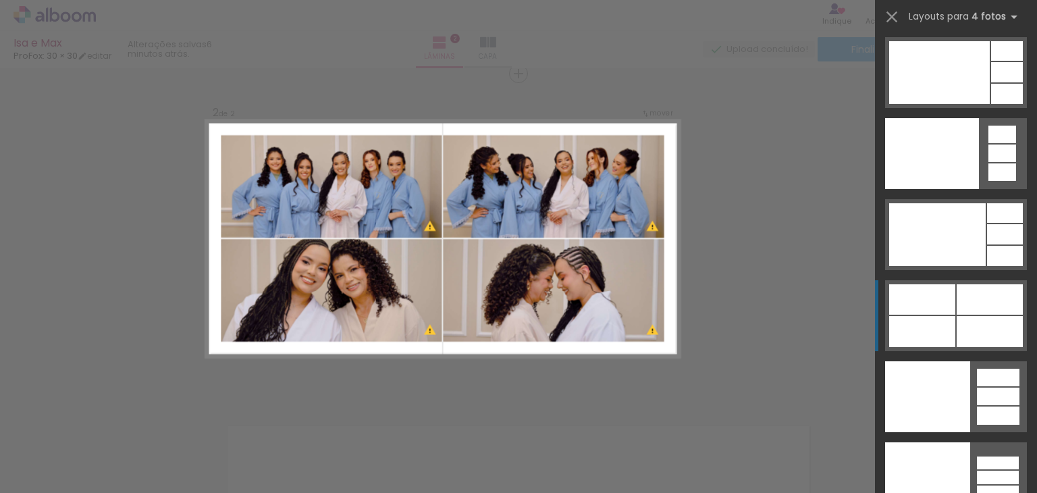
scroll to position [29769, 0]
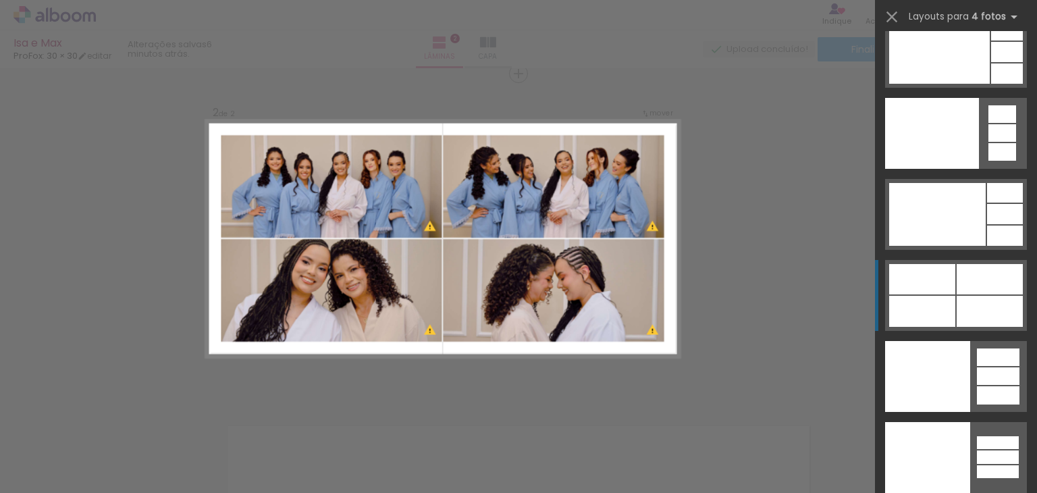
click at [957, 297] on div at bounding box center [990, 311] width 66 height 31
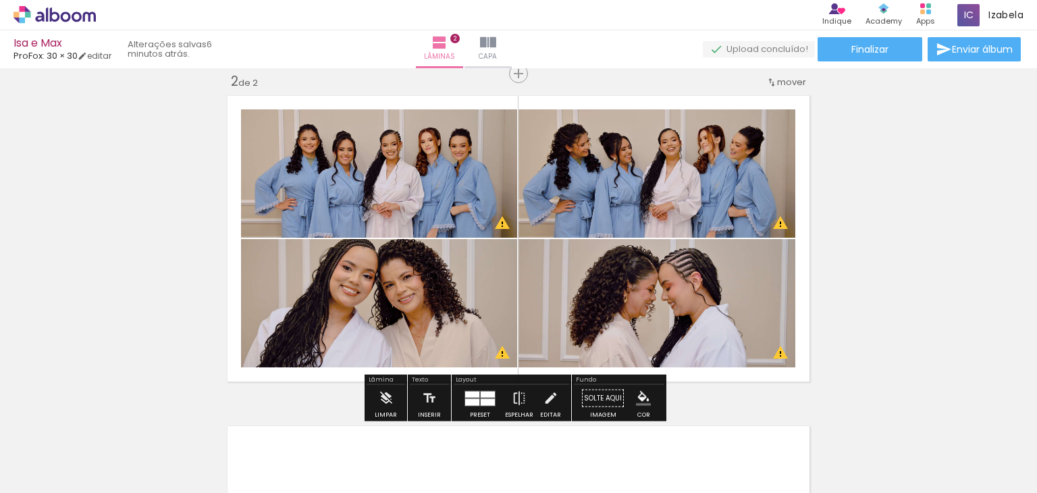
click at [367, 175] on quentale-photo at bounding box center [379, 173] width 276 height 128
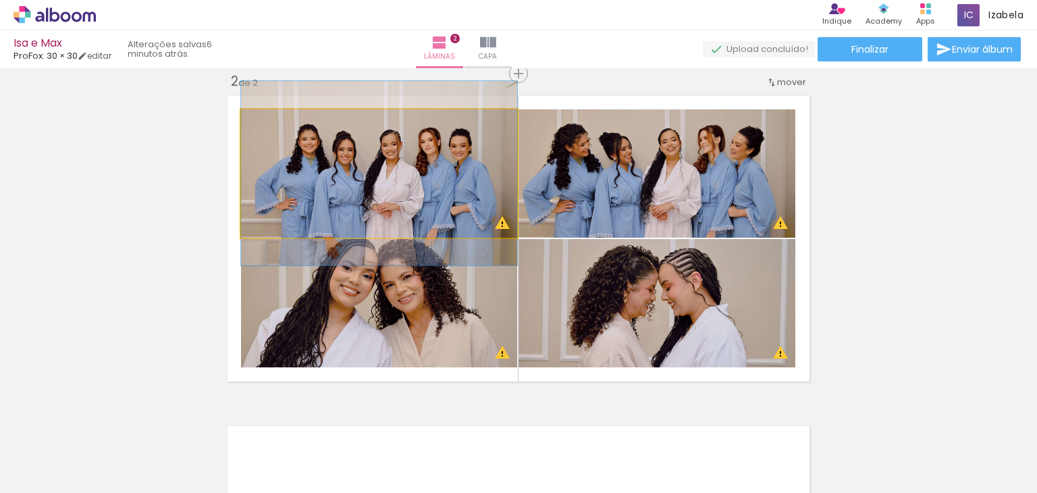
drag, startPoint x: 266, startPoint y: 130, endPoint x: 246, endPoint y: 135, distance: 20.8
type paper-slider "100"
click at [246, 135] on quentale-photo at bounding box center [379, 173] width 276 height 128
click at [423, 176] on quentale-photo at bounding box center [379, 173] width 276 height 128
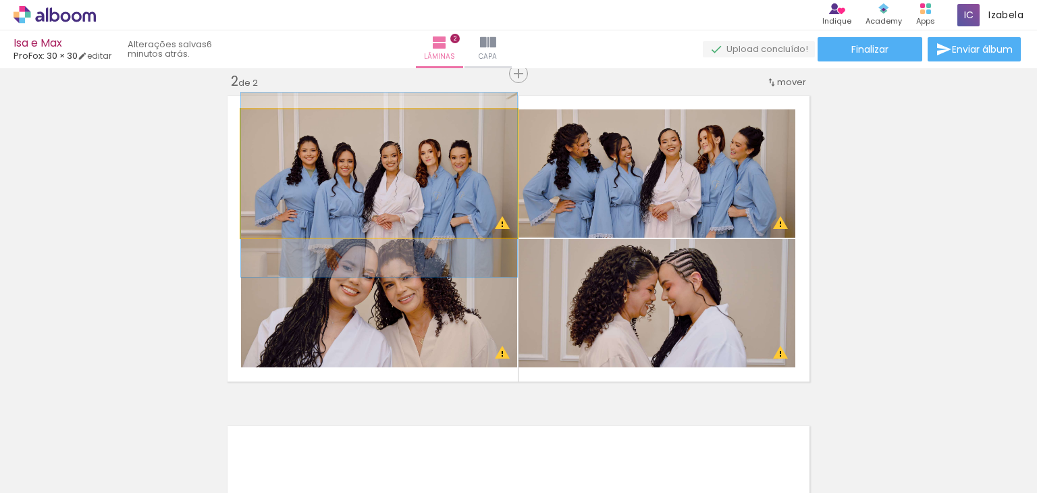
drag, startPoint x: 423, startPoint y: 176, endPoint x: 421, endPoint y: 187, distance: 11.6
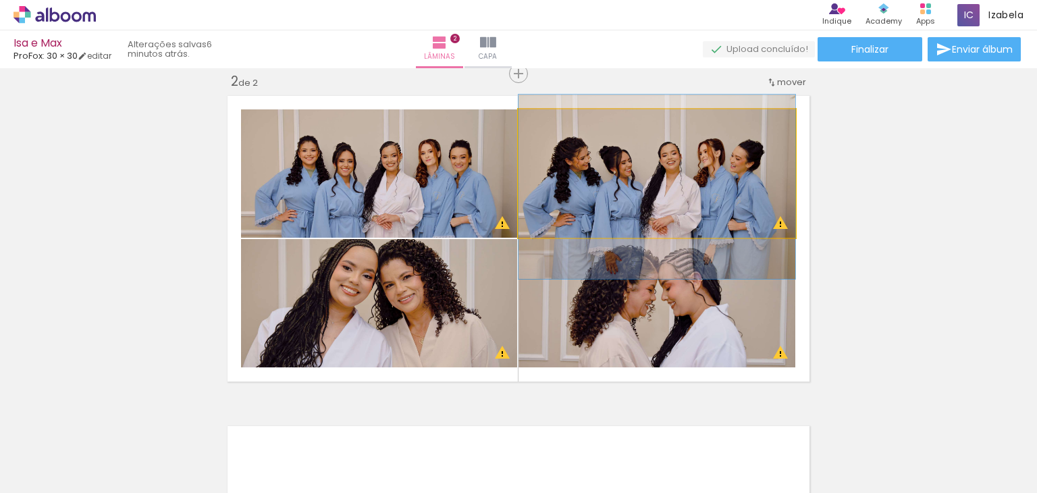
drag, startPoint x: 703, startPoint y: 188, endPoint x: 703, endPoint y: 201, distance: 13.5
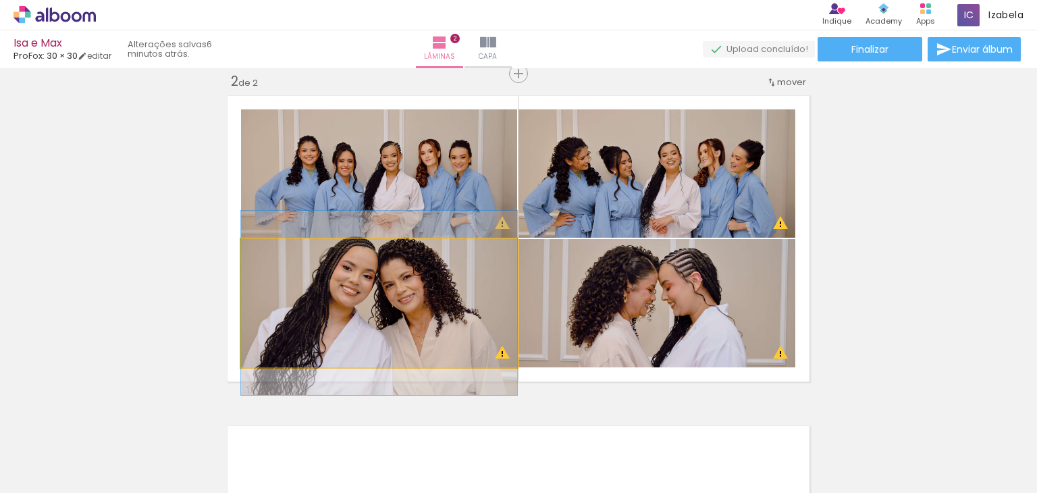
click at [359, 303] on quentale-photo at bounding box center [379, 303] width 276 height 128
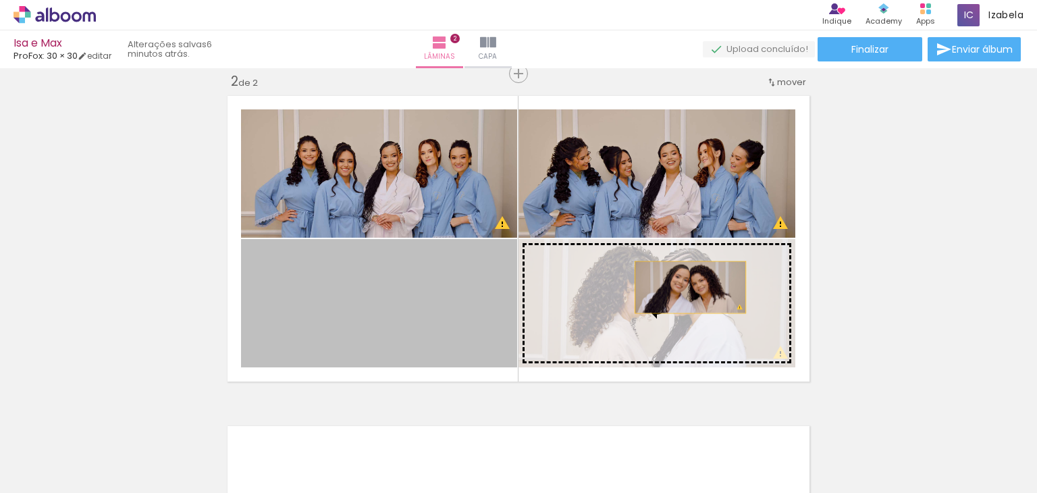
drag, startPoint x: 362, startPoint y: 303, endPoint x: 686, endPoint y: 287, distance: 323.9
click at [0, 0] on slot at bounding box center [0, 0] width 0 height 0
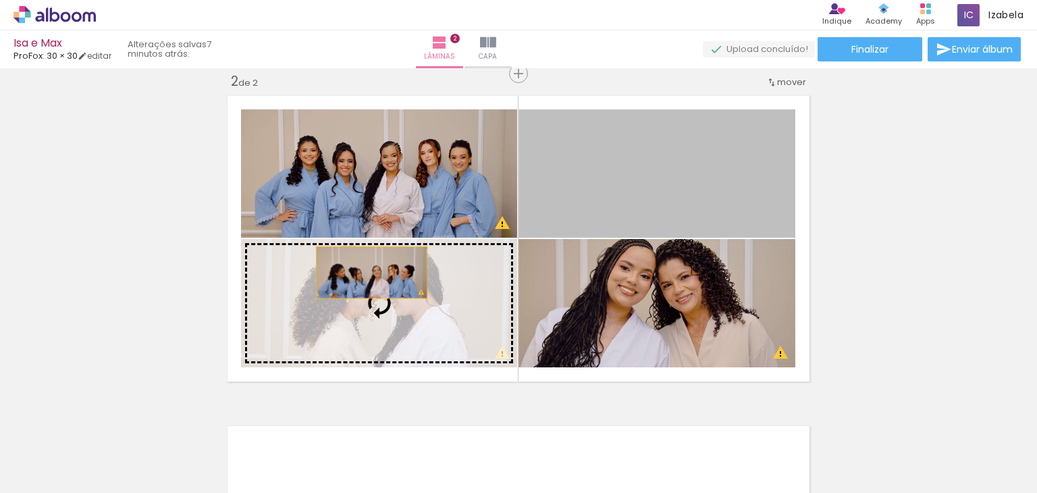
drag, startPoint x: 586, startPoint y: 192, endPoint x: 367, endPoint y: 272, distance: 233.5
click at [0, 0] on slot at bounding box center [0, 0] width 0 height 0
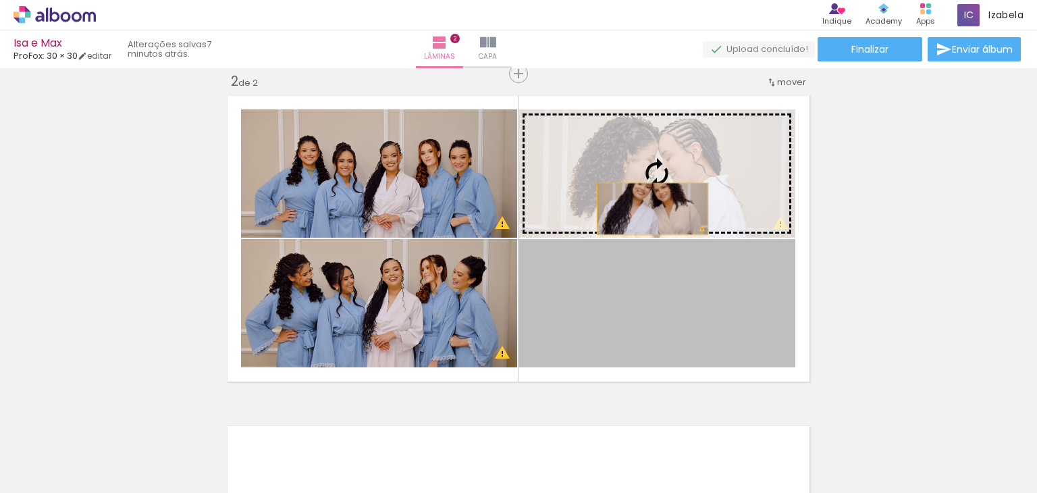
drag, startPoint x: 608, startPoint y: 325, endPoint x: 648, endPoint y: 209, distance: 122.8
click at [0, 0] on slot at bounding box center [0, 0] width 0 height 0
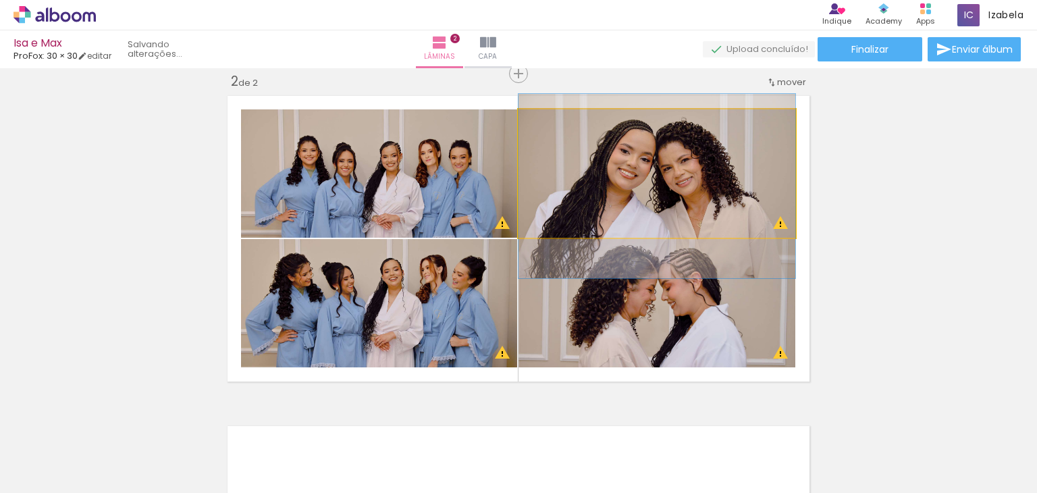
drag, startPoint x: 687, startPoint y: 185, endPoint x: 687, endPoint y: 198, distance: 12.8
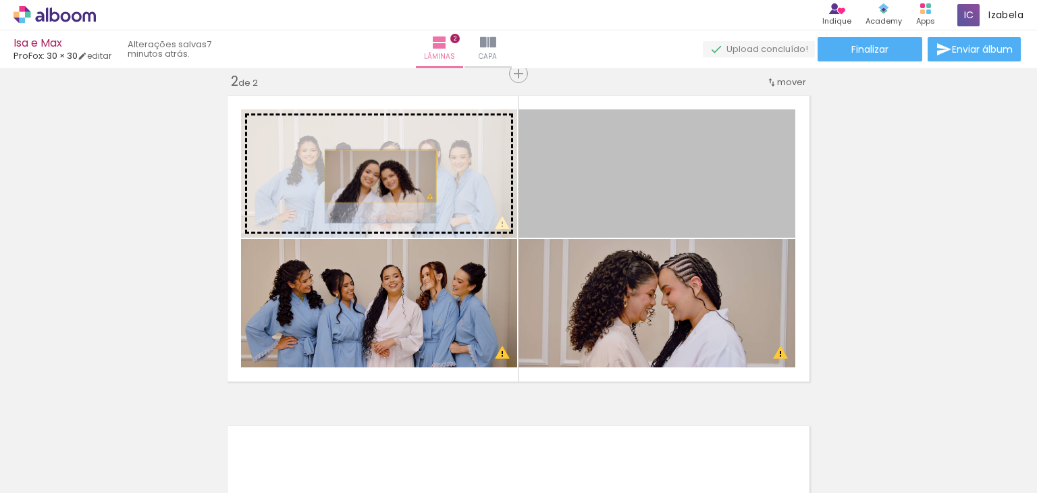
drag, startPoint x: 640, startPoint y: 180, endPoint x: 375, endPoint y: 176, distance: 264.8
click at [0, 0] on slot at bounding box center [0, 0] width 0 height 0
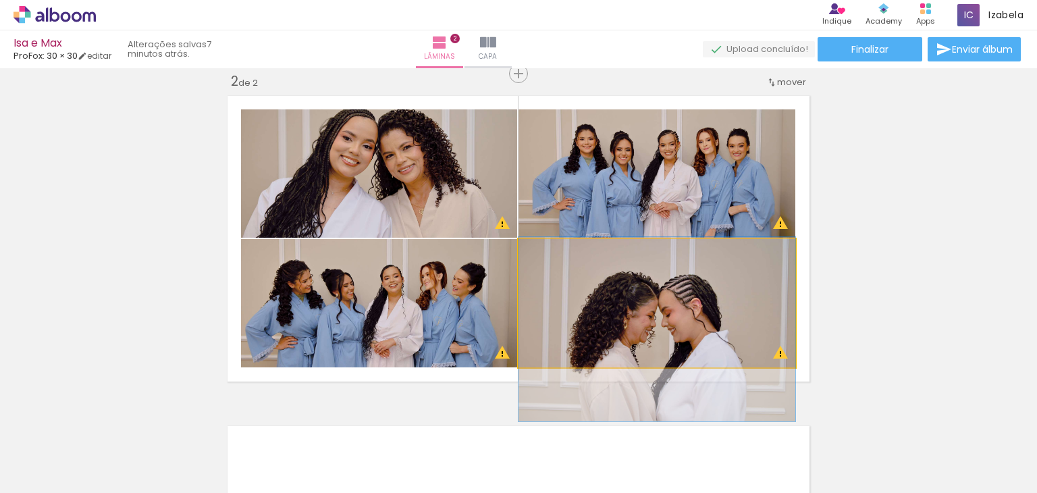
drag, startPoint x: 646, startPoint y: 297, endPoint x: 584, endPoint y: 318, distance: 66.4
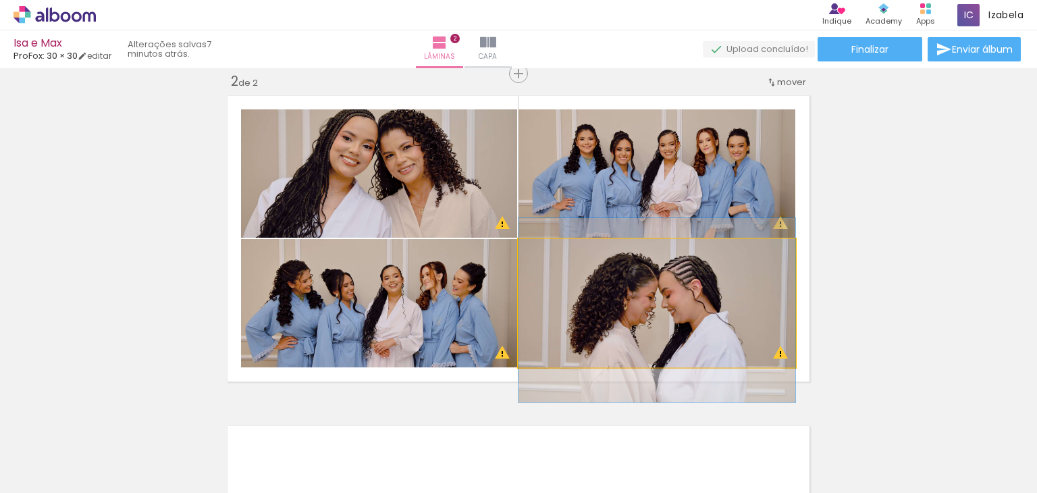
drag, startPoint x: 716, startPoint y: 315, endPoint x: 715, endPoint y: 296, distance: 18.9
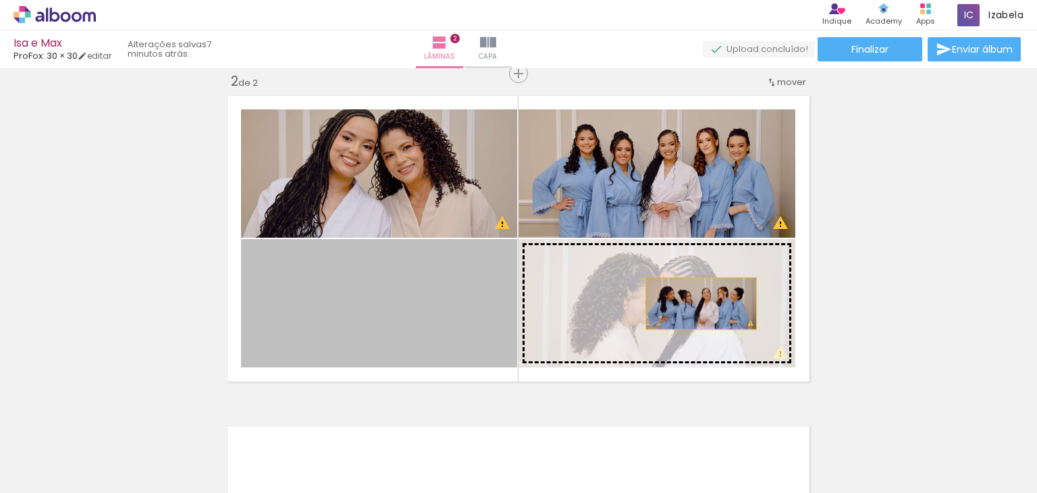
drag, startPoint x: 419, startPoint y: 309, endPoint x: 733, endPoint y: 303, distance: 314.1
click at [0, 0] on slot at bounding box center [0, 0] width 0 height 0
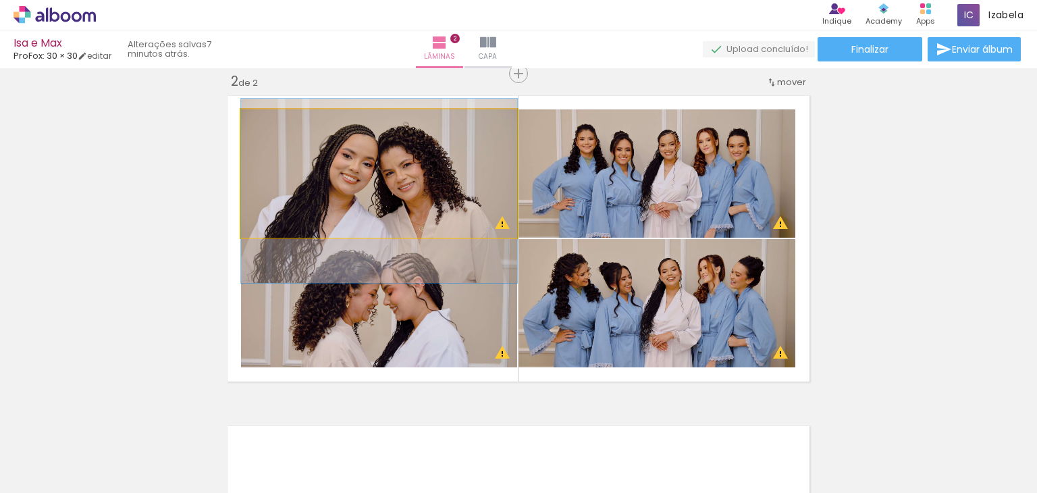
drag, startPoint x: 424, startPoint y: 193, endPoint x: 425, endPoint y: 211, distance: 17.6
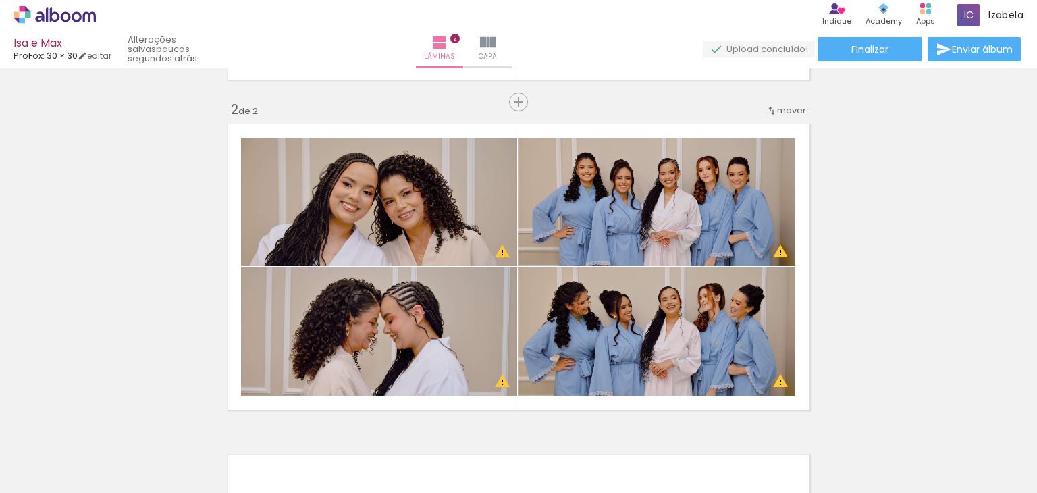
scroll to position [349, 0]
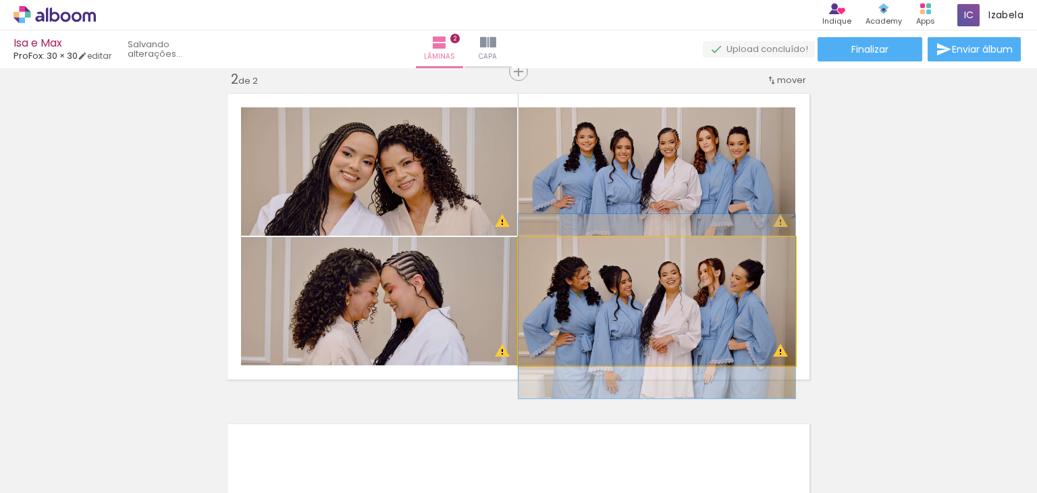
drag, startPoint x: 622, startPoint y: 289, endPoint x: 611, endPoint y: 294, distance: 12.7
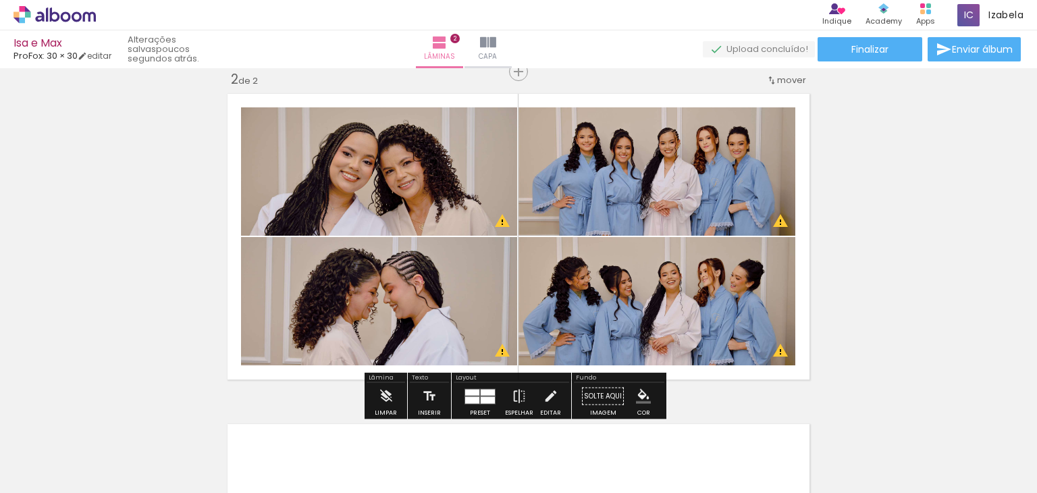
click at [320, 165] on quentale-photo at bounding box center [379, 171] width 276 height 128
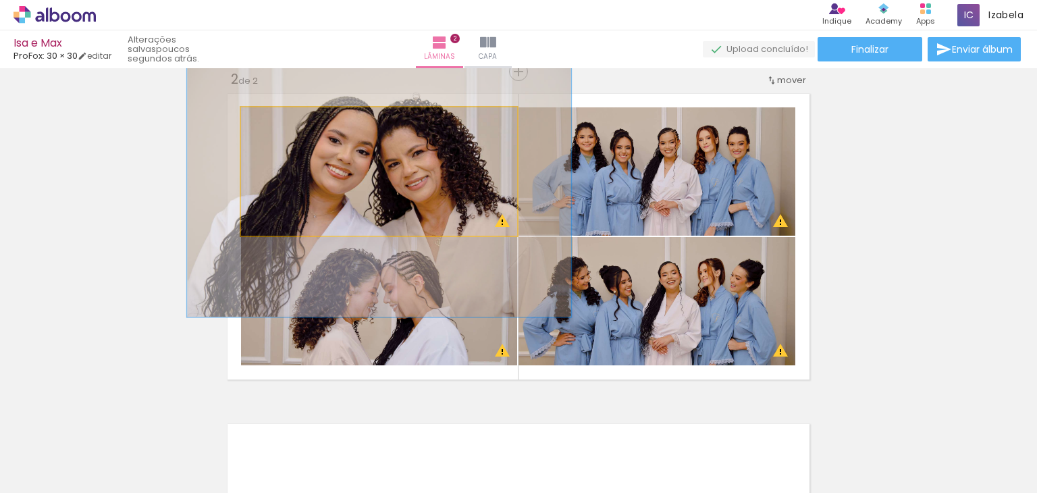
drag, startPoint x: 268, startPoint y: 122, endPoint x: 286, endPoint y: 126, distance: 18.8
click at [286, 126] on div at bounding box center [291, 121] width 12 height 12
click at [501, 234] on quentale-photo at bounding box center [379, 171] width 276 height 128
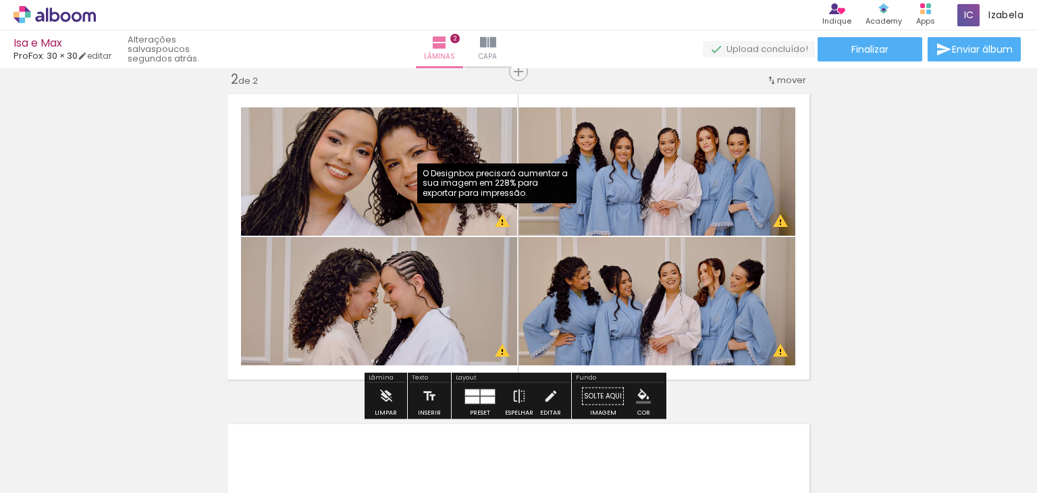
click at [501, 221] on quentale-photo at bounding box center [379, 171] width 276 height 128
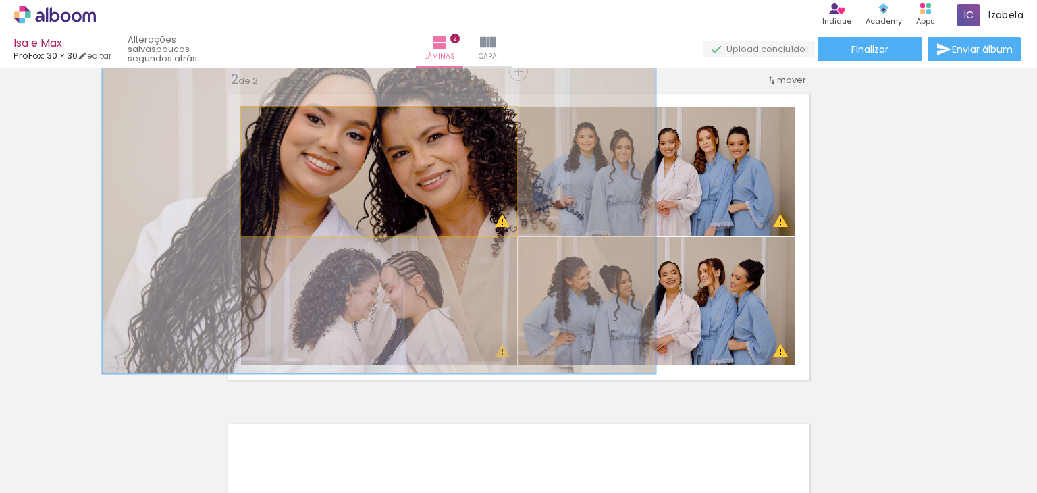
drag, startPoint x: 292, startPoint y: 125, endPoint x: 328, endPoint y: 133, distance: 37.4
click at [328, 133] on quentale-photo at bounding box center [379, 171] width 276 height 128
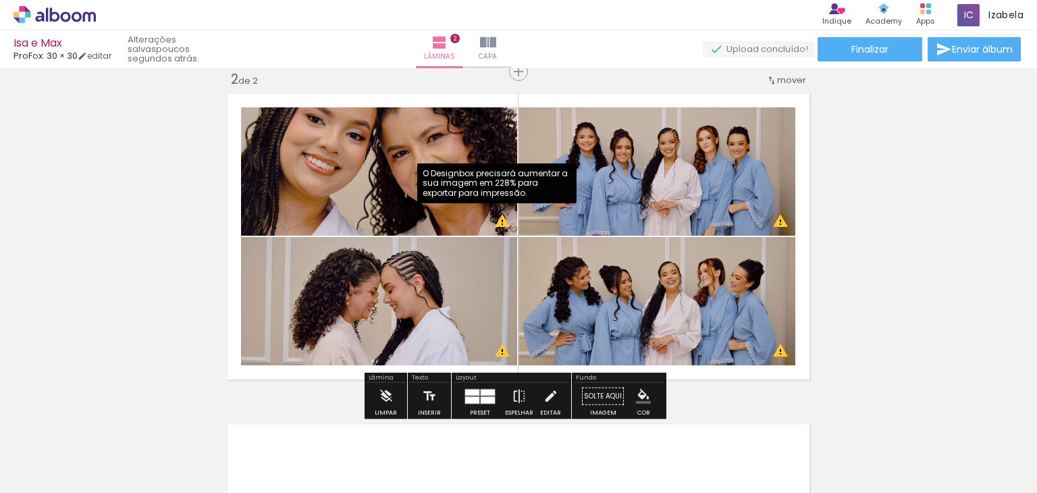
click at [491, 219] on quentale-photo at bounding box center [379, 171] width 276 height 128
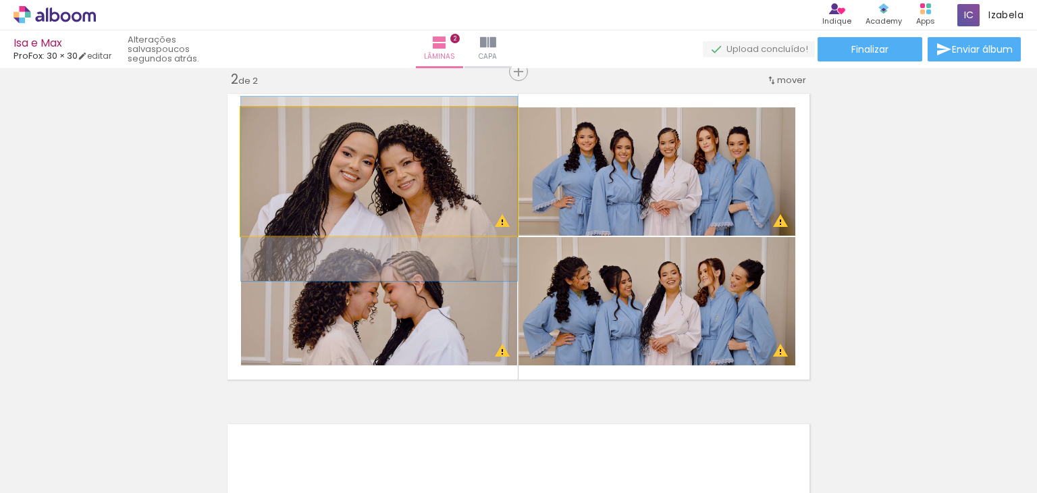
drag, startPoint x: 324, startPoint y: 123, endPoint x: 183, endPoint y: 125, distance: 141.2
type paper-slider "100"
click at [183, 125] on div "Inserir lâmina 1 de 2 Inserir lâmina 2 de 2 O Designbox precisará aumentar a su…" at bounding box center [518, 220] width 1037 height 992
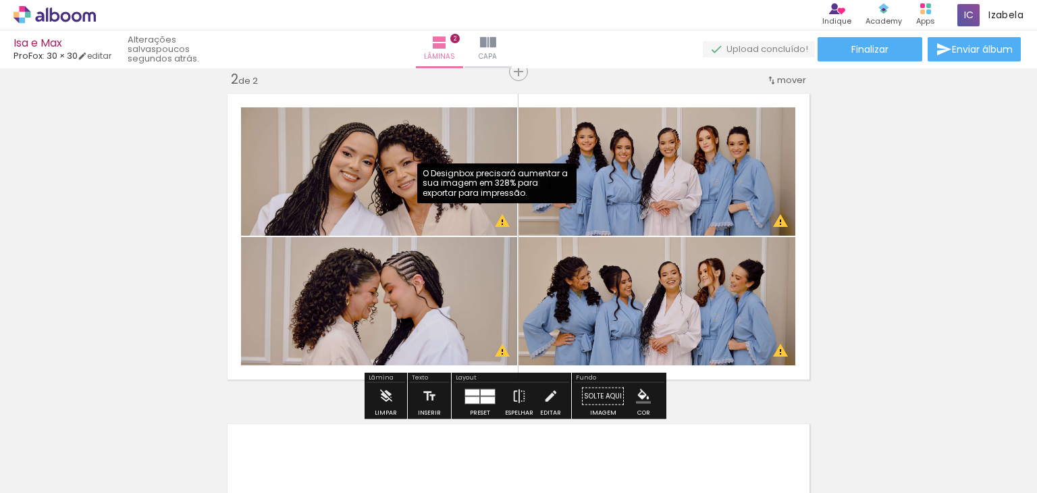
click at [498, 227] on quentale-photo at bounding box center [379, 171] width 276 height 128
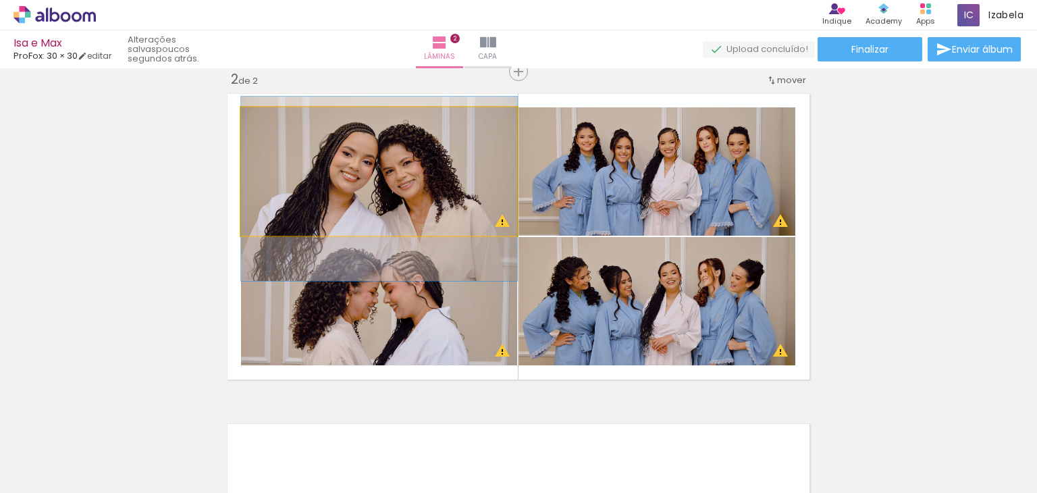
click at [497, 221] on quentale-photo at bounding box center [379, 171] width 276 height 128
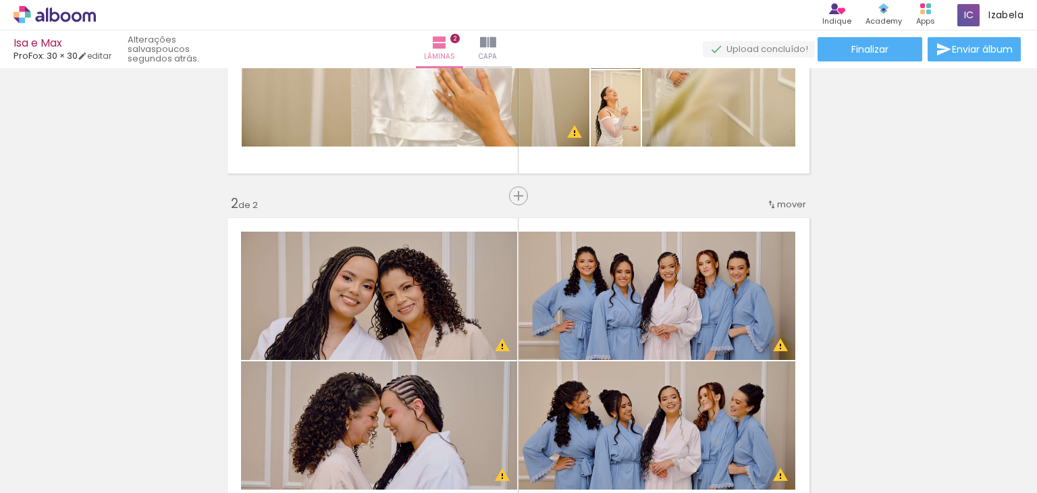
scroll to position [450, 0]
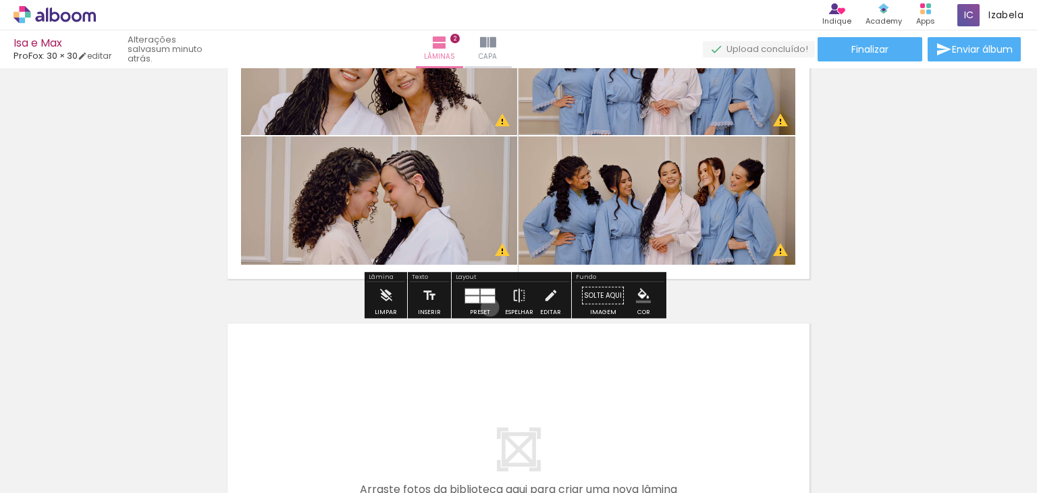
click at [487, 307] on div at bounding box center [480, 295] width 36 height 27
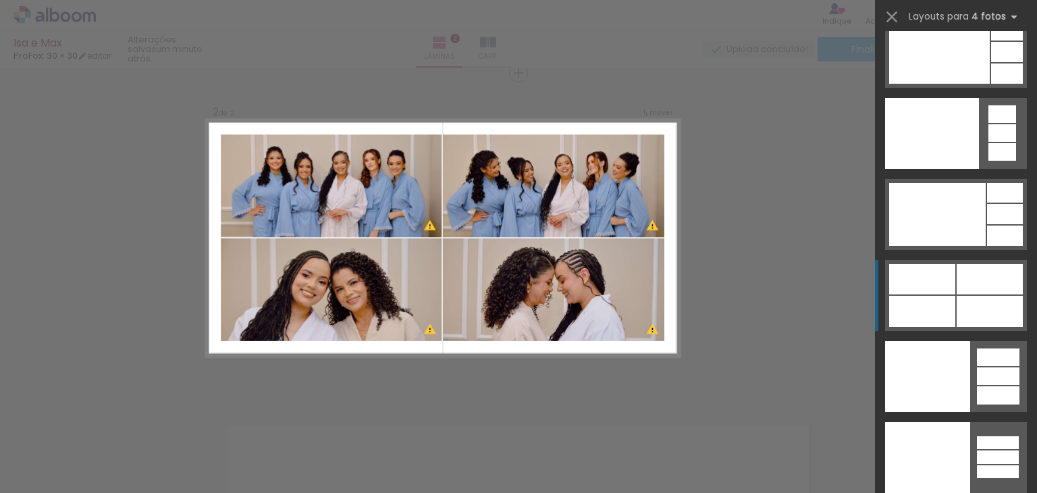
scroll to position [347, 0]
click at [971, 304] on div at bounding box center [990, 311] width 66 height 31
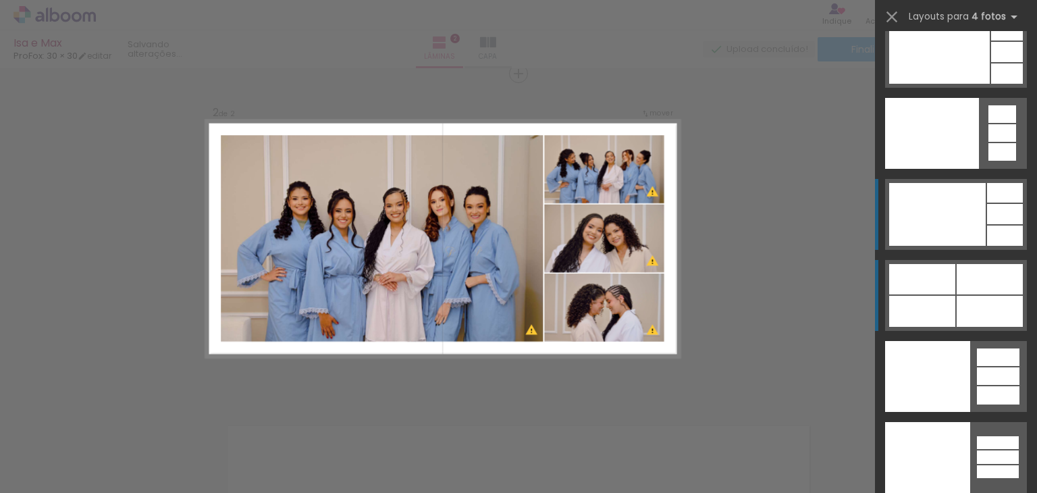
click at [934, 232] on div at bounding box center [938, 214] width 97 height 63
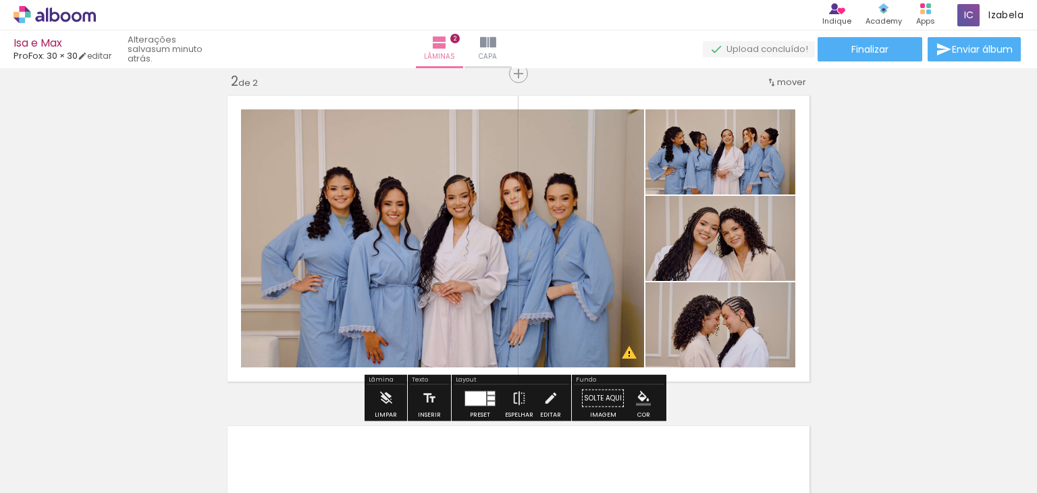
click at [482, 389] on div at bounding box center [480, 398] width 36 height 27
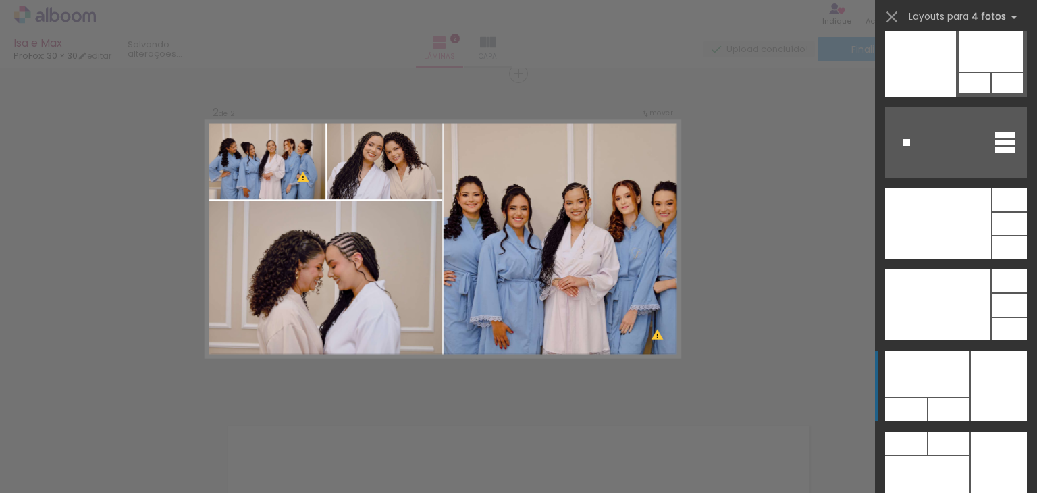
scroll to position [28643, 0]
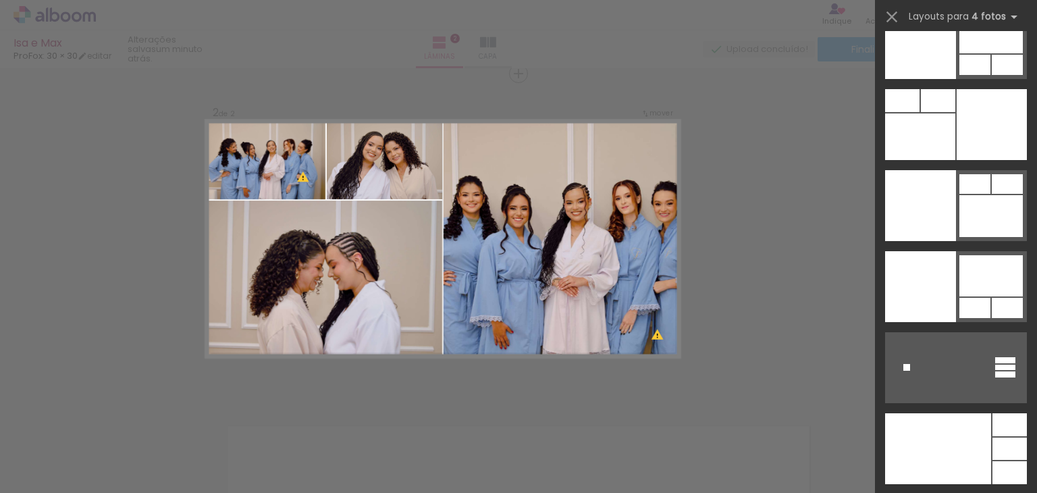
click at [971, 142] on div at bounding box center [992, 124] width 70 height 71
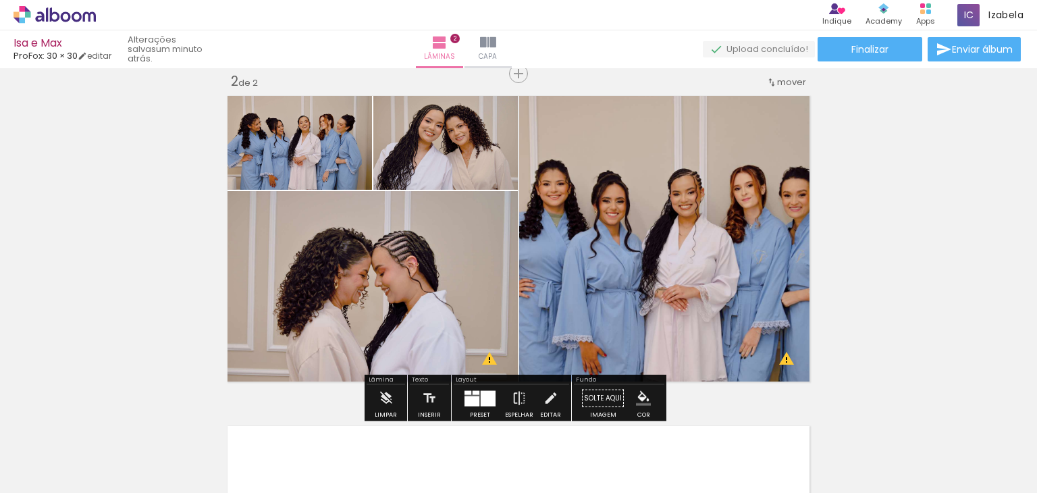
click at [481, 396] on div at bounding box center [488, 398] width 15 height 16
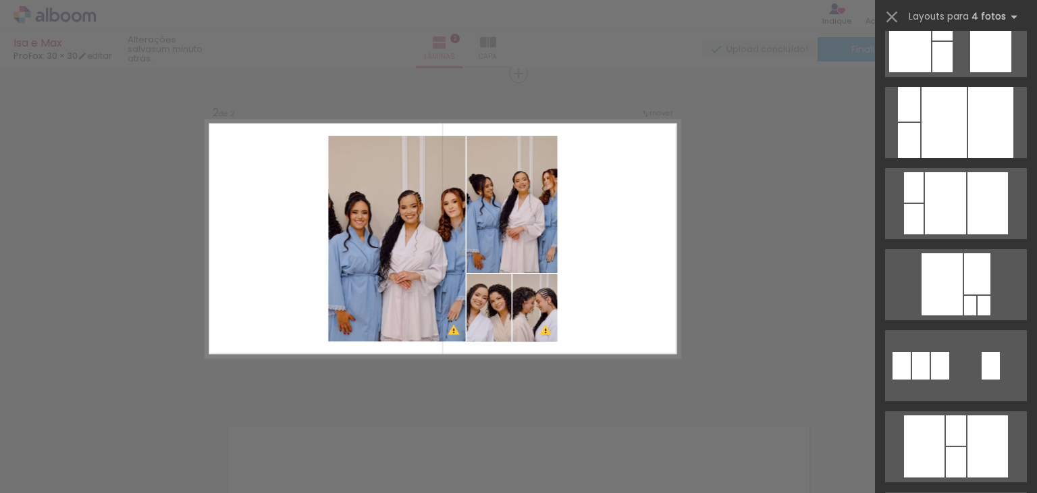
scroll to position [25990, 0]
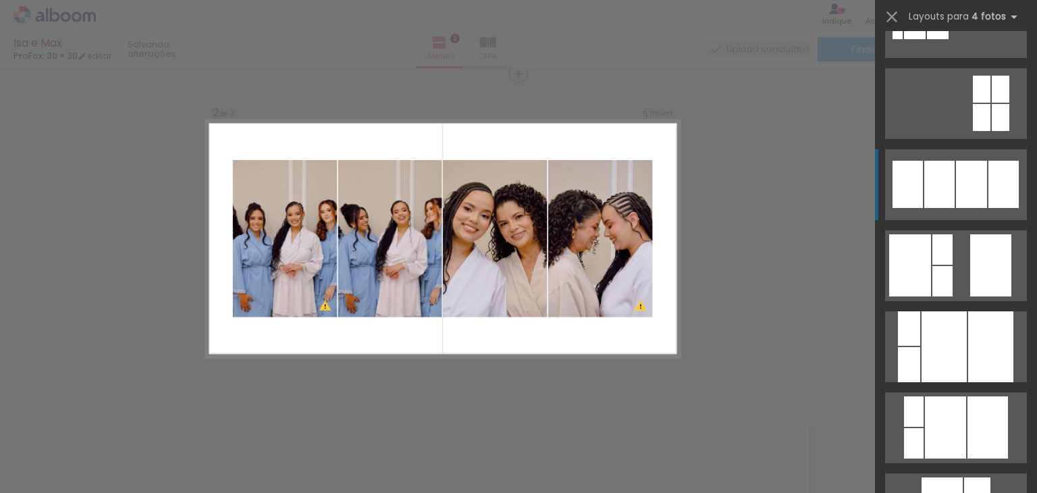
click at [970, 179] on div at bounding box center [971, 184] width 31 height 47
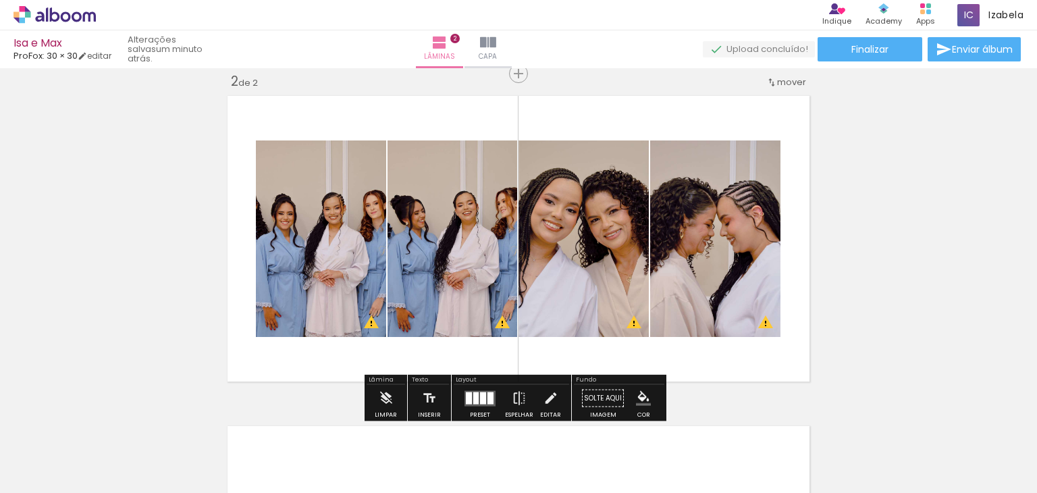
click at [475, 401] on quentale-layouter at bounding box center [480, 398] width 31 height 16
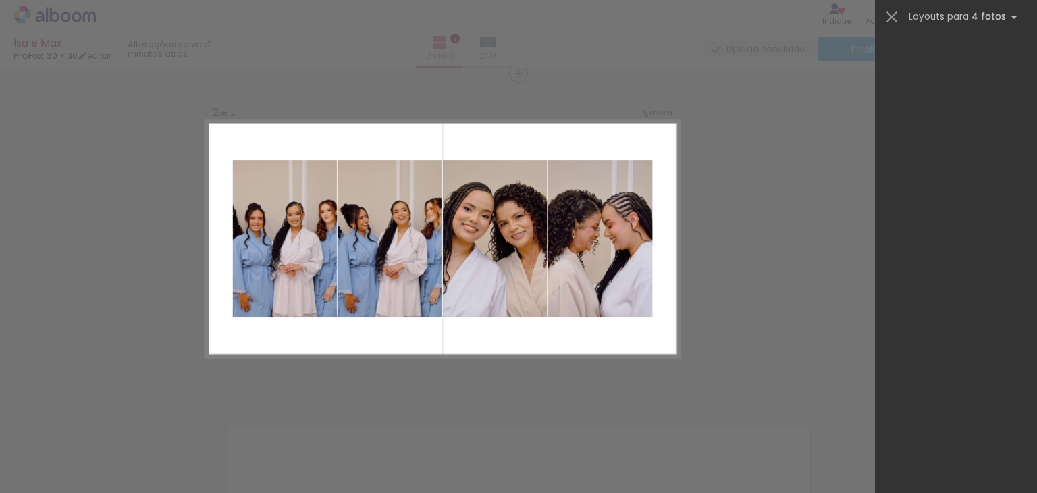
scroll to position [29769, 0]
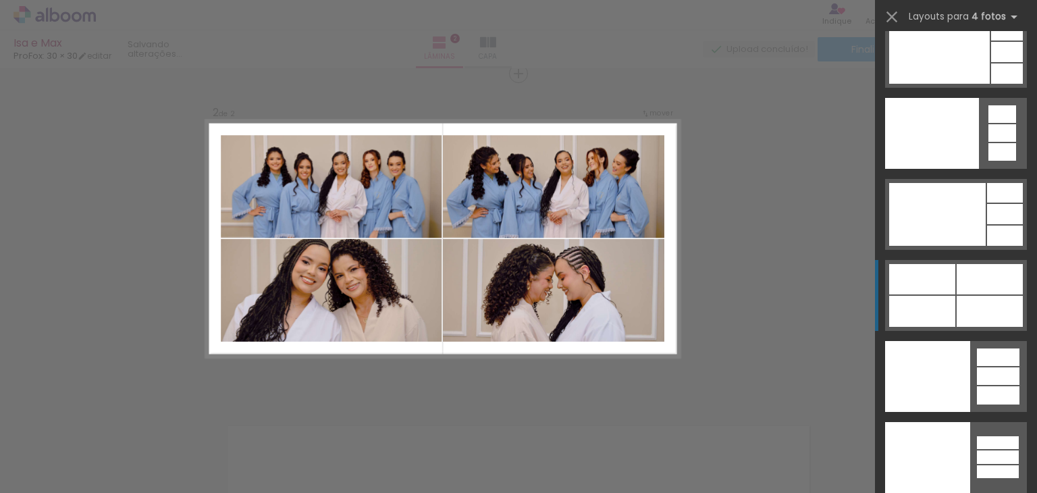
click at [935, 303] on div at bounding box center [923, 311] width 66 height 31
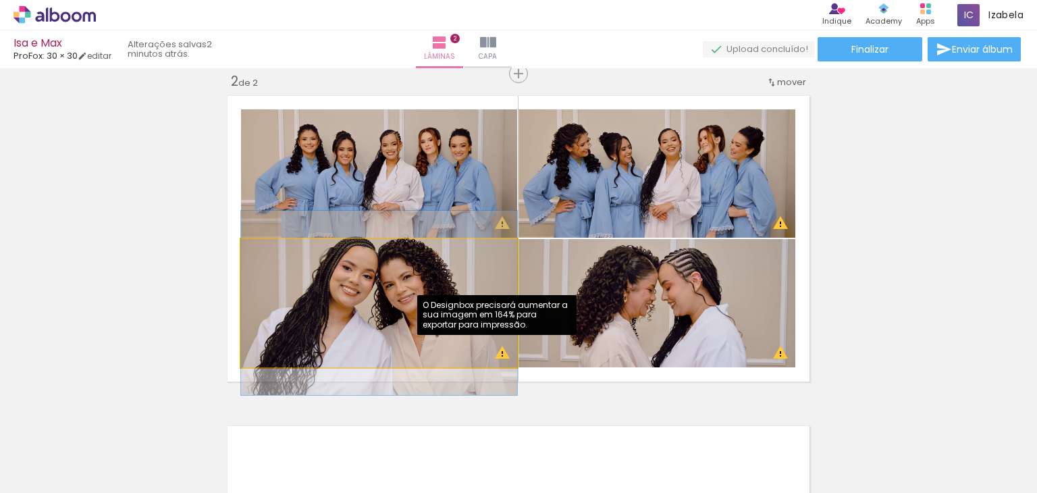
click at [500, 357] on quentale-photo at bounding box center [379, 303] width 276 height 128
click at [496, 351] on quentale-photo at bounding box center [379, 303] width 276 height 128
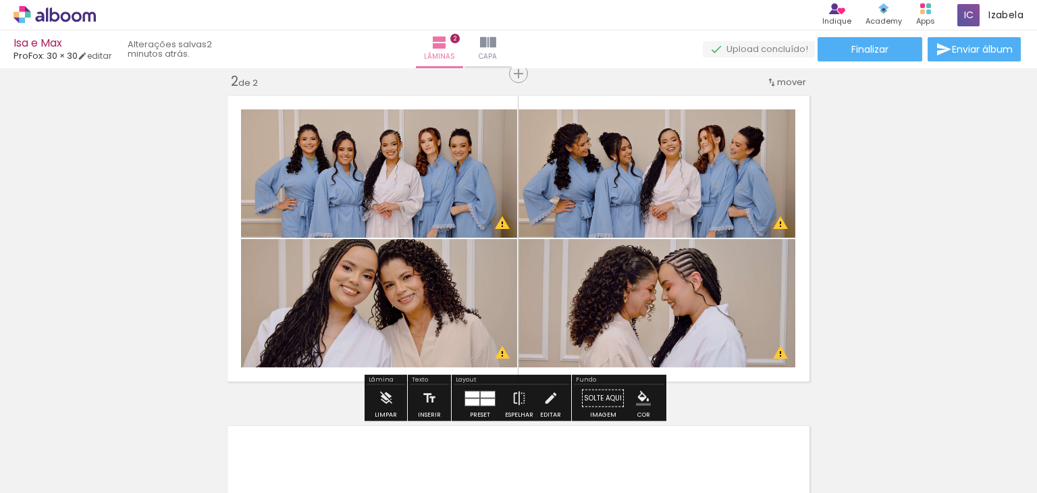
drag, startPoint x: 467, startPoint y: 316, endPoint x: 467, endPoint y: 332, distance: 16.2
click at [467, 332] on div "Inserir lâmina 1 de 2 Inserir lâmina 2 de 2 O Designbox precisará aumentar a su…" at bounding box center [518, 222] width 1037 height 992
click at [463, 312] on quentale-photo at bounding box center [379, 303] width 276 height 128
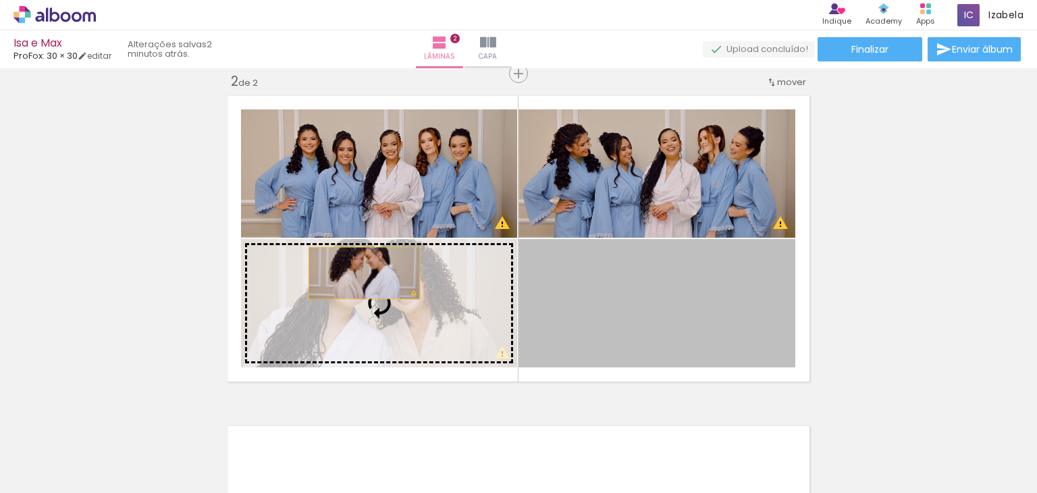
drag, startPoint x: 567, startPoint y: 280, endPoint x: 359, endPoint y: 273, distance: 208.2
click at [0, 0] on slot at bounding box center [0, 0] width 0 height 0
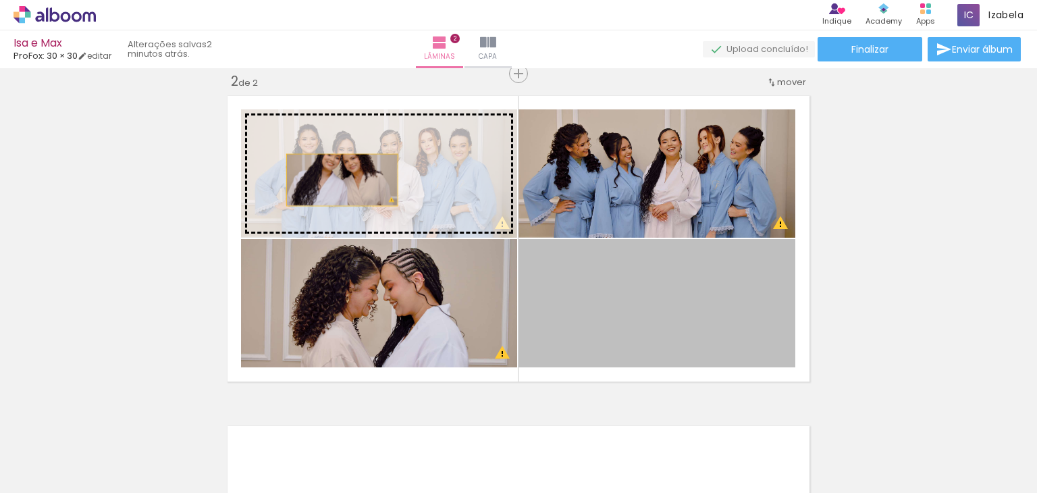
drag, startPoint x: 668, startPoint y: 309, endPoint x: 329, endPoint y: 174, distance: 365.0
click at [0, 0] on slot at bounding box center [0, 0] width 0 height 0
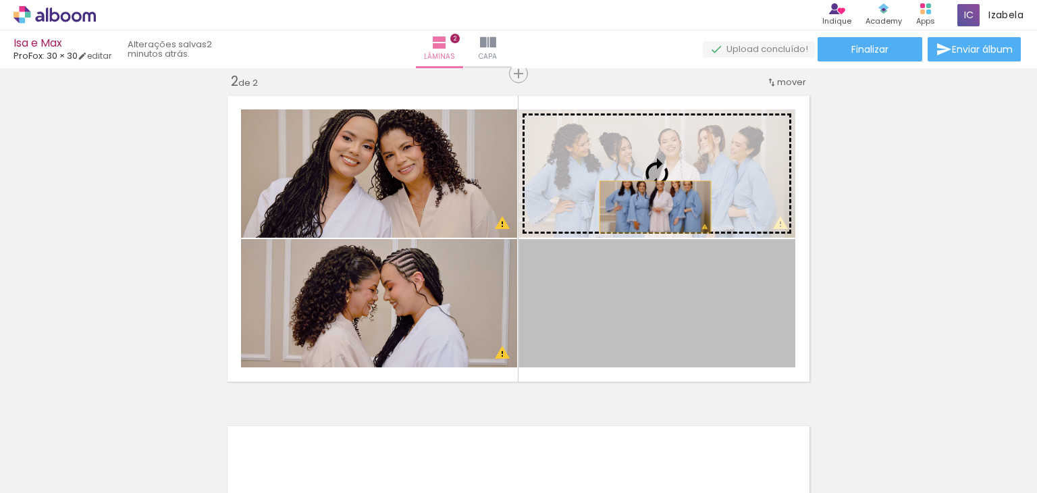
drag, startPoint x: 651, startPoint y: 308, endPoint x: 650, endPoint y: 207, distance: 101.3
click at [0, 0] on slot at bounding box center [0, 0] width 0 height 0
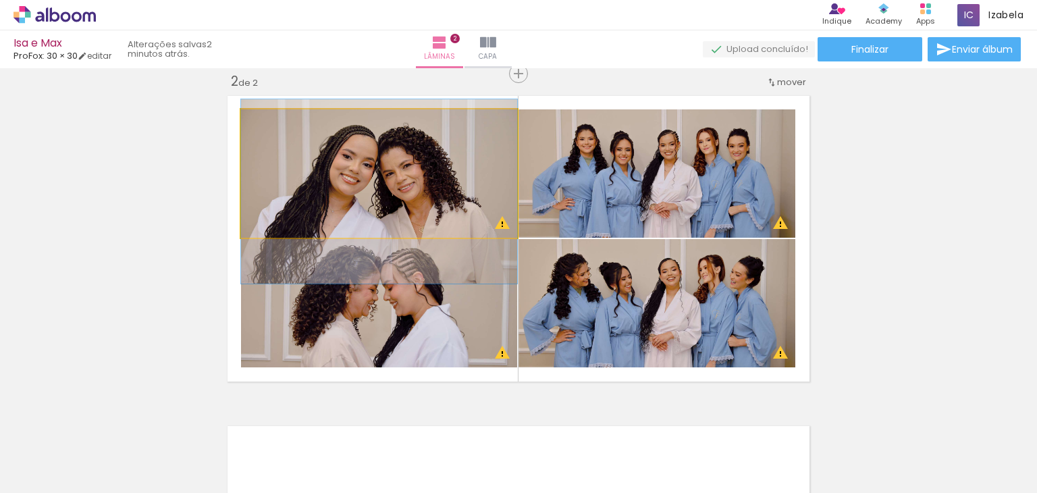
drag, startPoint x: 424, startPoint y: 193, endPoint x: 427, endPoint y: 211, distance: 18.4
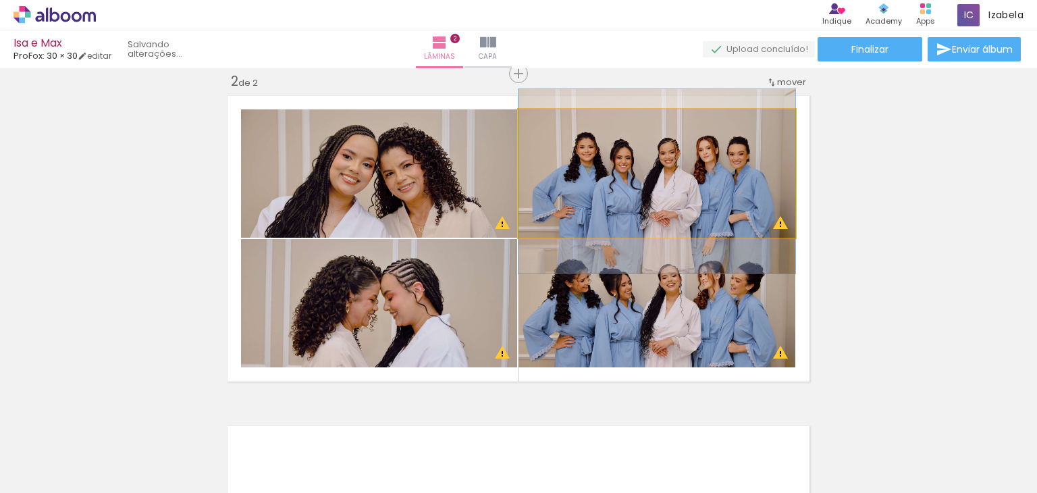
drag, startPoint x: 652, startPoint y: 179, endPoint x: 652, endPoint y: 187, distance: 8.1
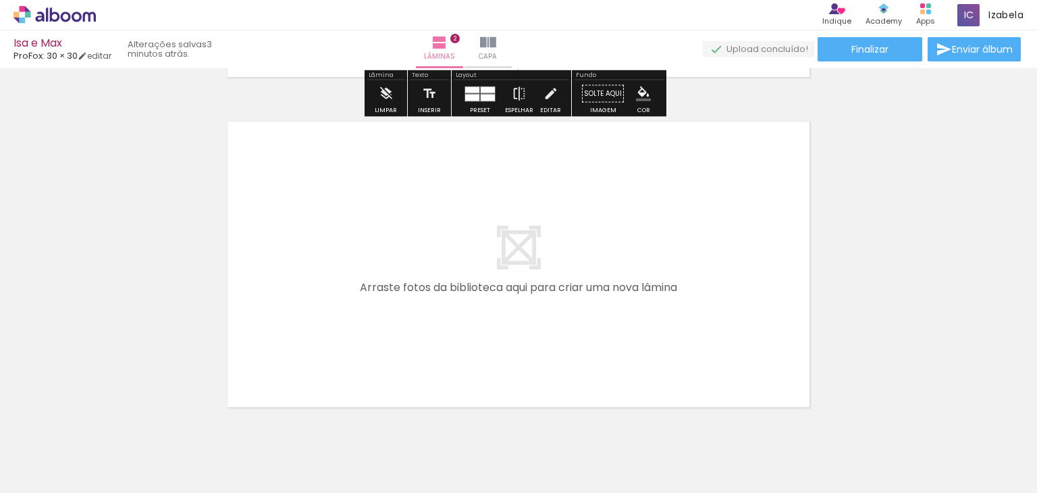
scroll to position [703, 0]
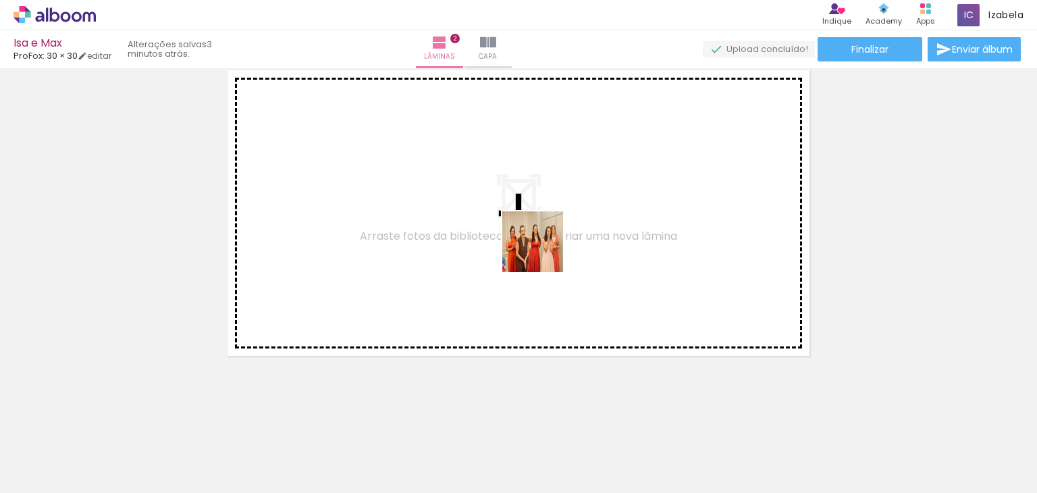
drag, startPoint x: 831, startPoint y: 403, endPoint x: 467, endPoint y: 203, distance: 415.3
click at [467, 203] on quentale-workspace at bounding box center [518, 246] width 1037 height 493
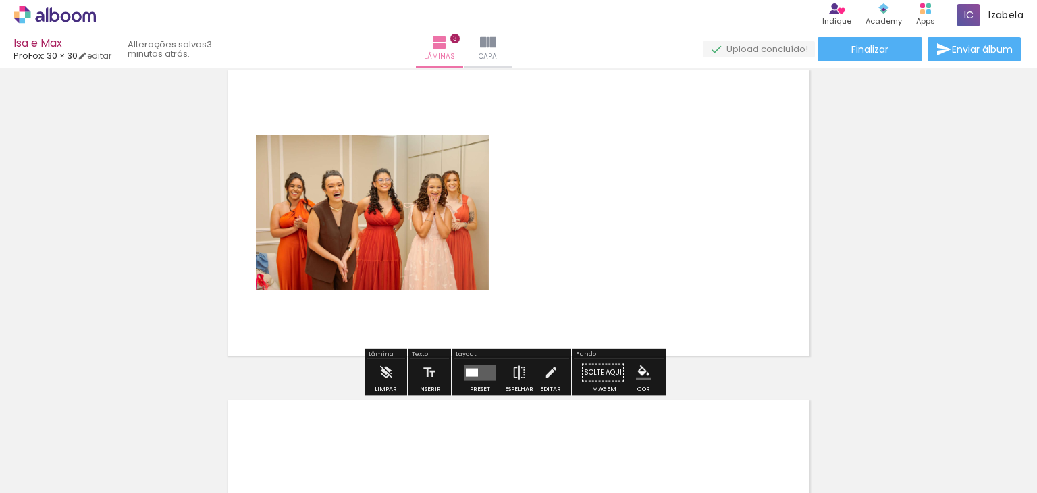
scroll to position [678, 0]
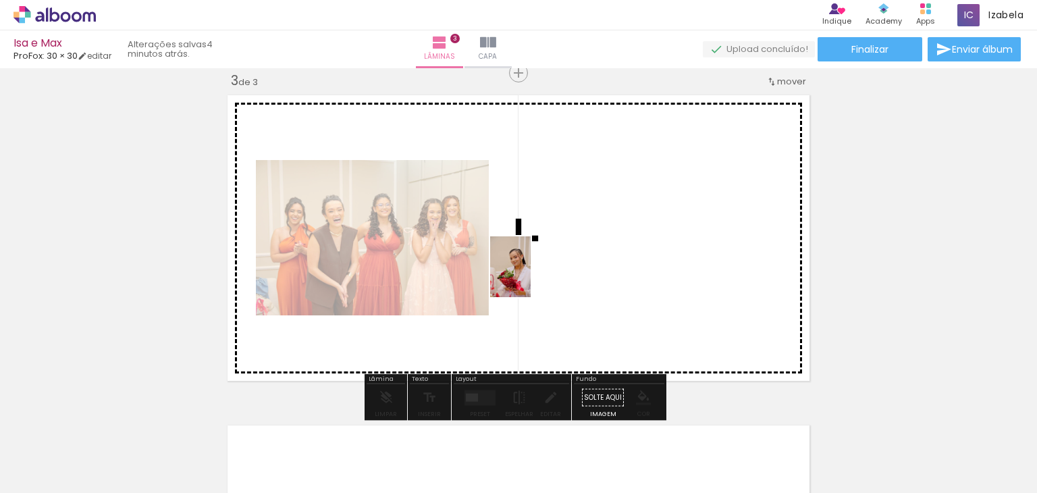
drag, startPoint x: 301, startPoint y: 451, endPoint x: 531, endPoint y: 277, distance: 288.8
click at [531, 277] on quentale-workspace at bounding box center [518, 246] width 1037 height 493
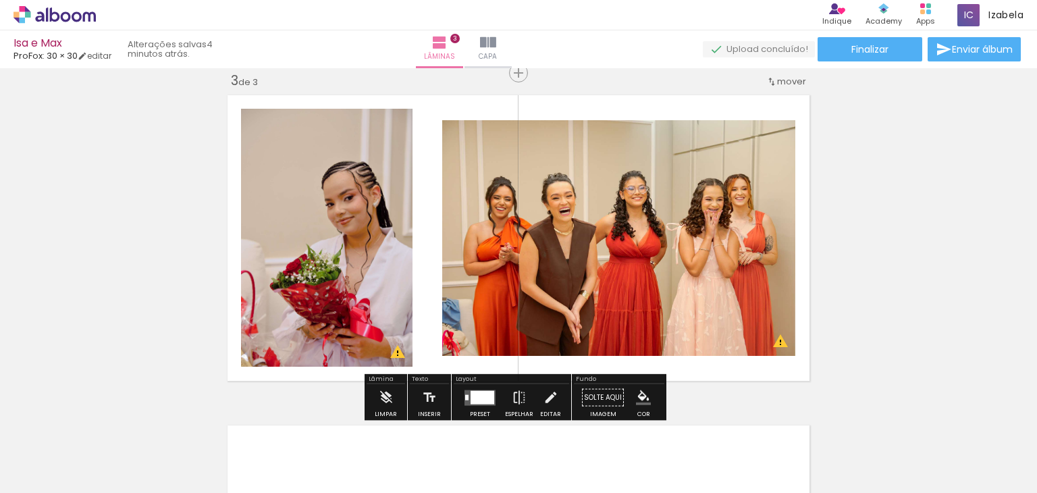
scroll to position [0, 3722]
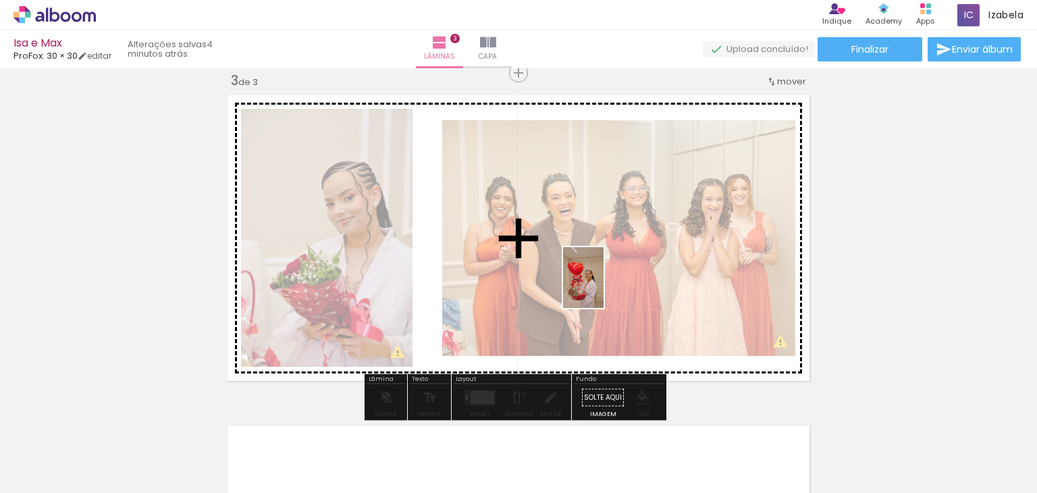
drag, startPoint x: 579, startPoint y: 452, endPoint x: 604, endPoint y: 288, distance: 166.0
click at [604, 288] on quentale-workspace at bounding box center [518, 246] width 1037 height 493
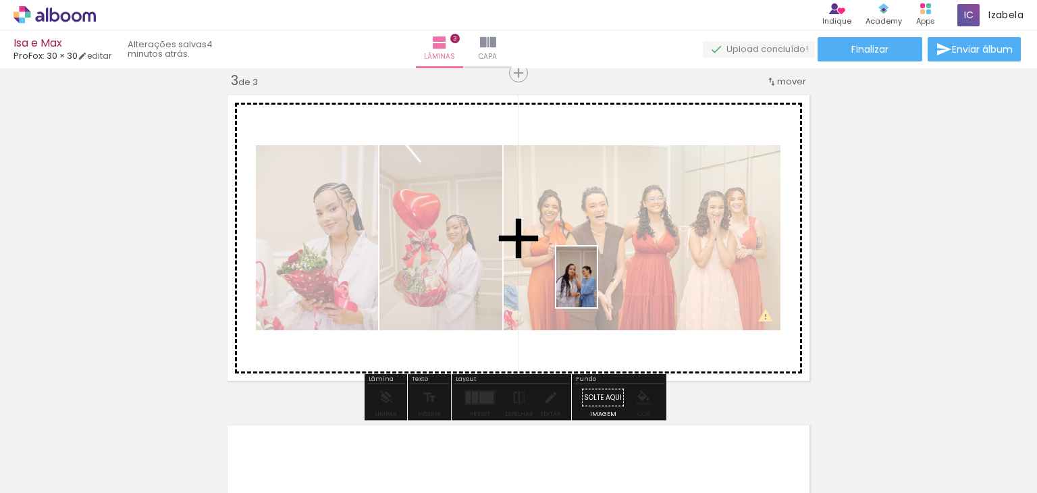
drag, startPoint x: 497, startPoint y: 455, endPoint x: 597, endPoint y: 287, distance: 195.6
click at [597, 287] on quentale-workspace at bounding box center [518, 246] width 1037 height 493
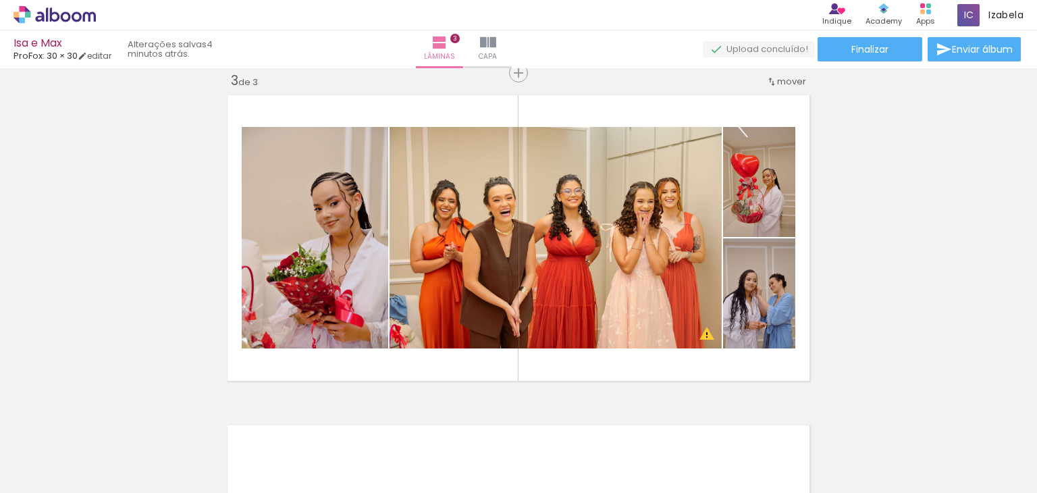
scroll to position [0, 4479]
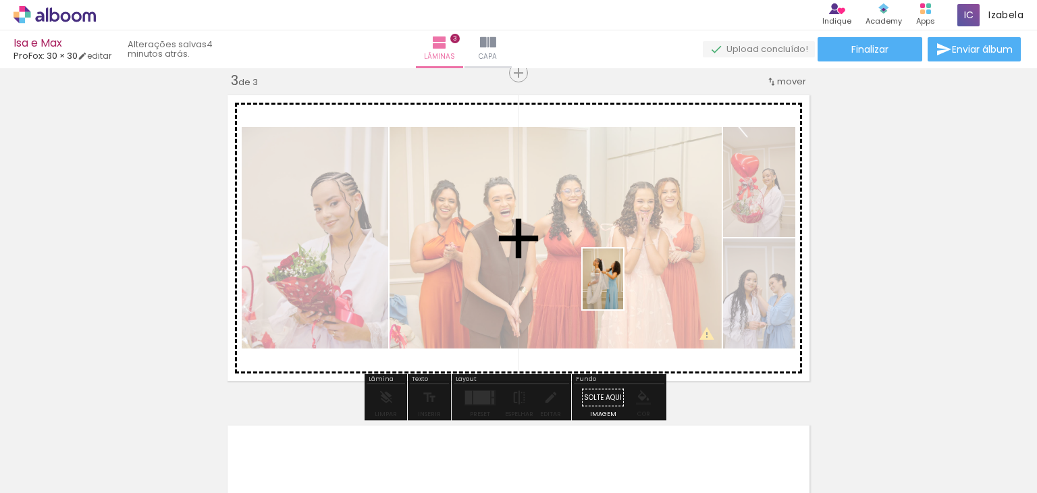
drag, startPoint x: 572, startPoint y: 461, endPoint x: 623, endPoint y: 289, distance: 179.1
click at [623, 289] on quentale-workspace at bounding box center [518, 246] width 1037 height 493
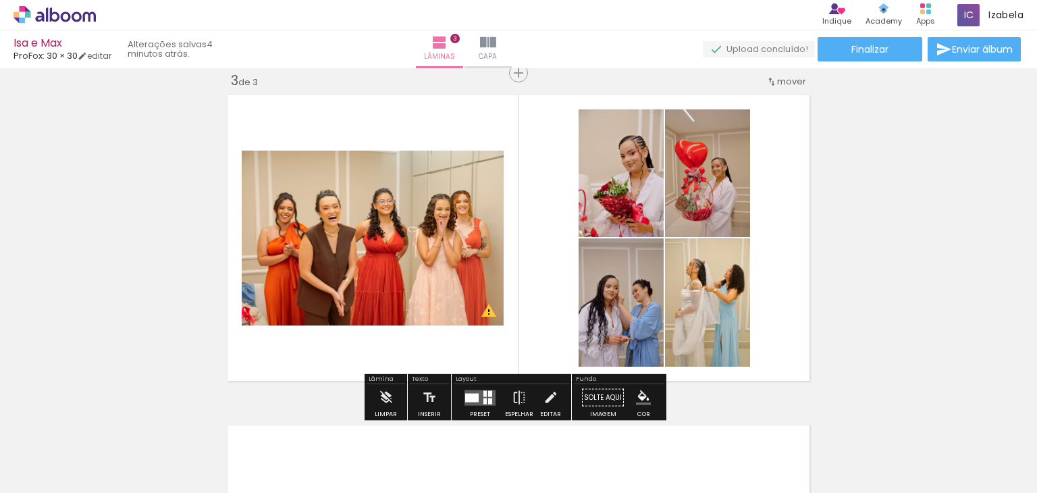
click at [476, 394] on quentale-layouter at bounding box center [480, 398] width 31 height 16
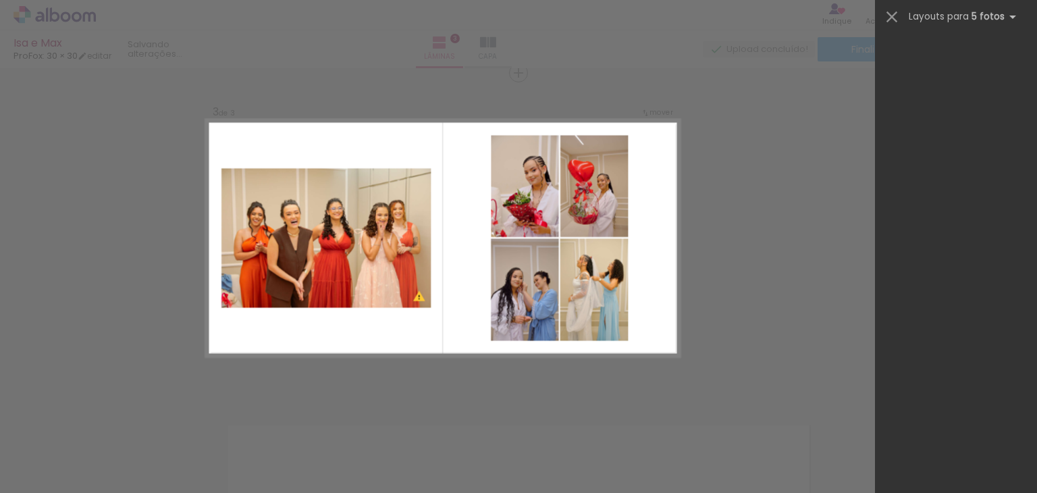
scroll to position [0, 0]
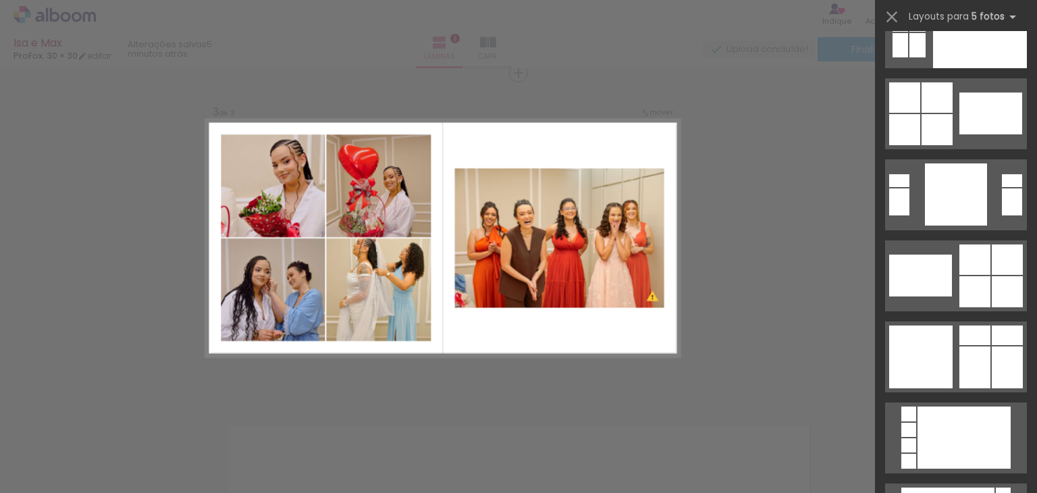
scroll to position [12715, 0]
